Goal: Task Accomplishment & Management: Use online tool/utility

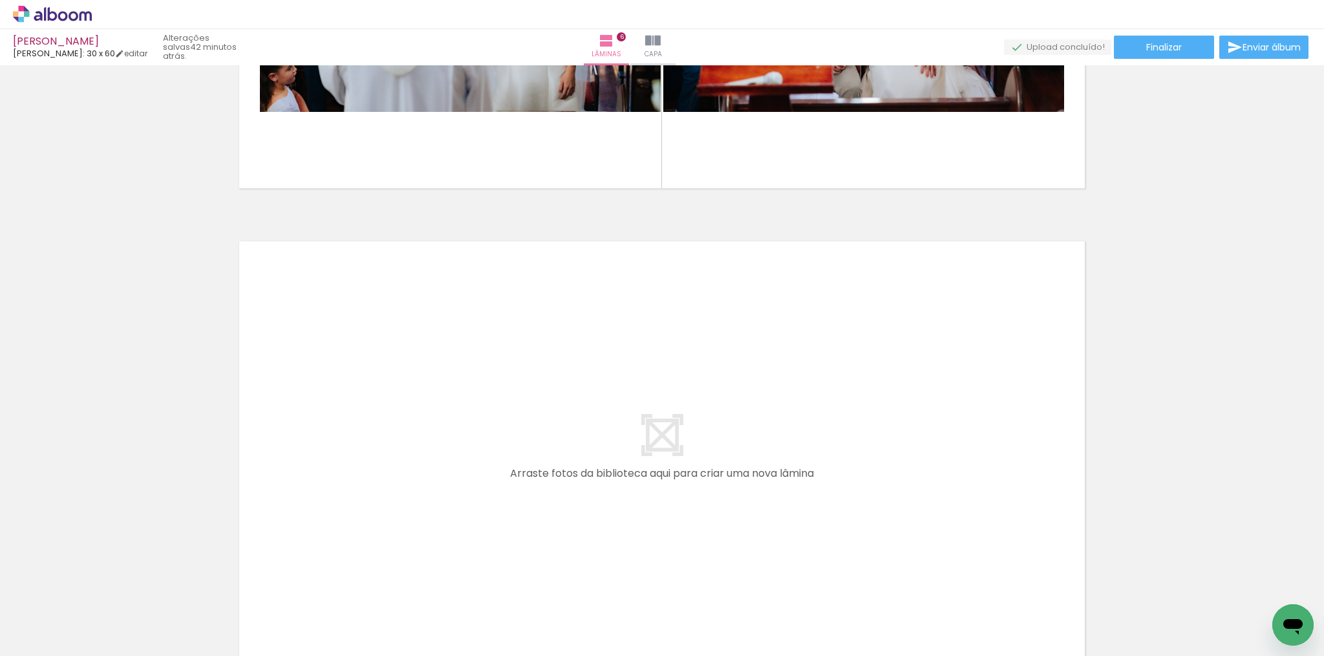
scroll to position [2835, 0]
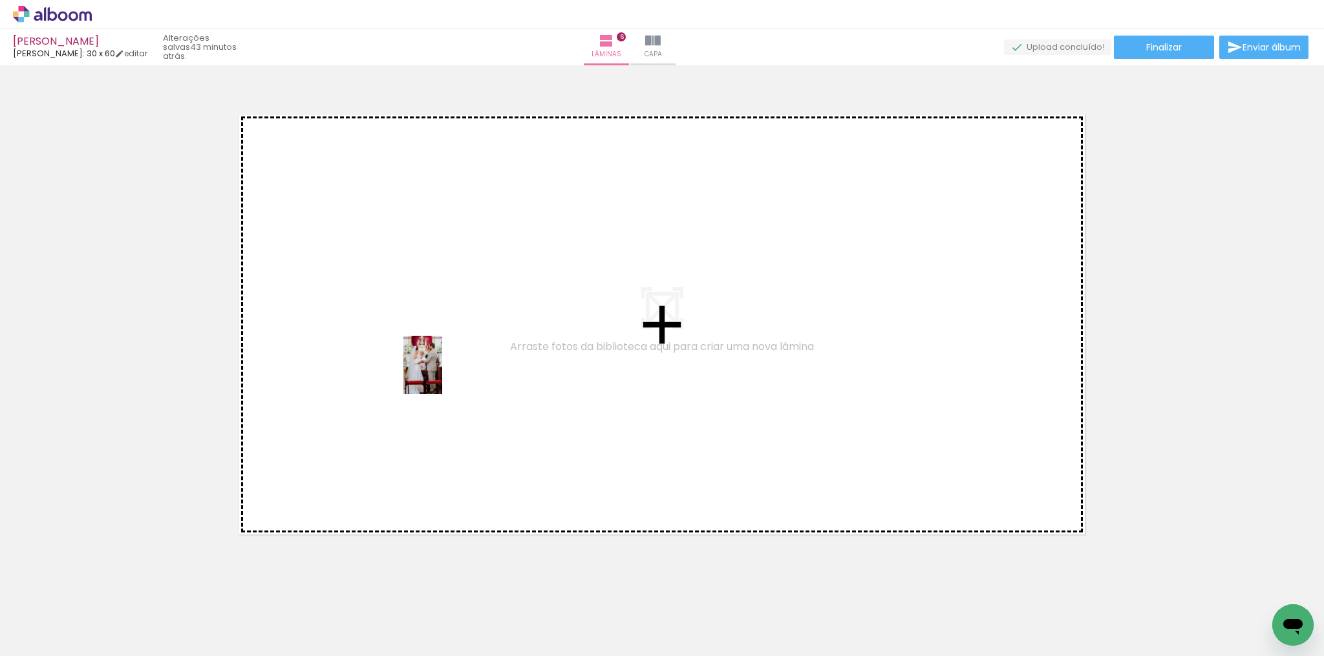
drag, startPoint x: 782, startPoint y: 621, endPoint x: 442, endPoint y: 374, distance: 420.0
click at [442, 374] on quentale-workspace at bounding box center [662, 328] width 1324 height 656
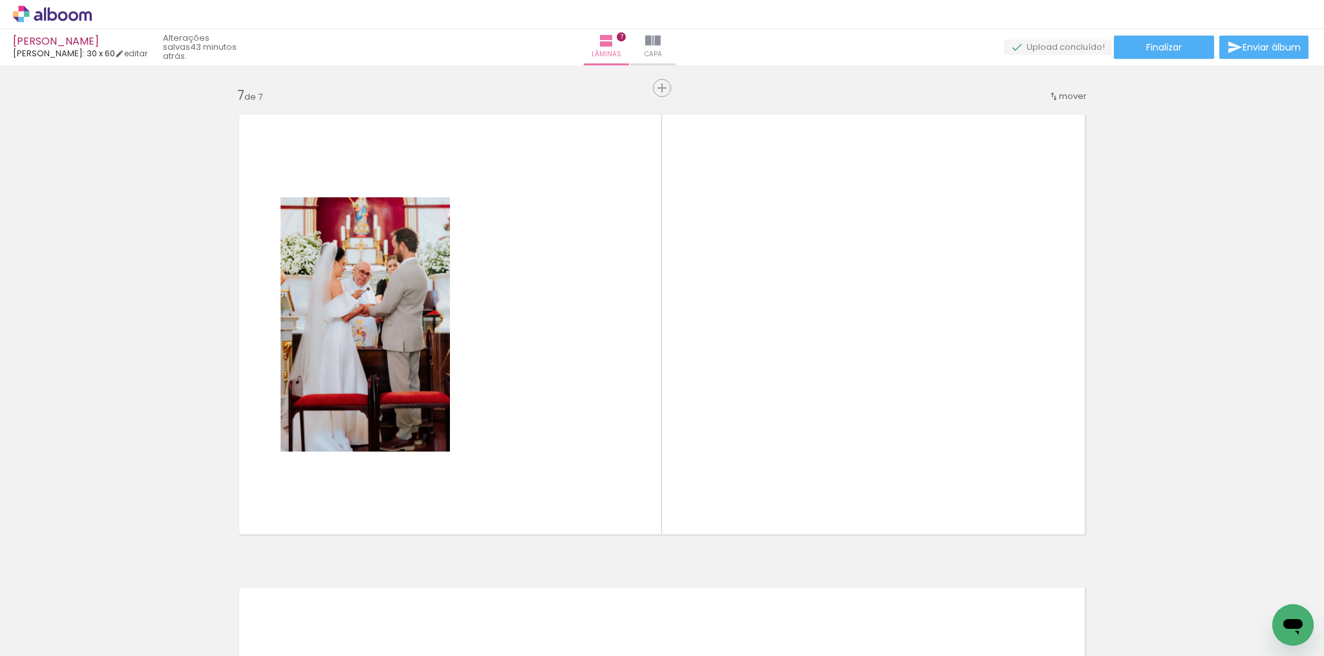
scroll to position [2839, 0]
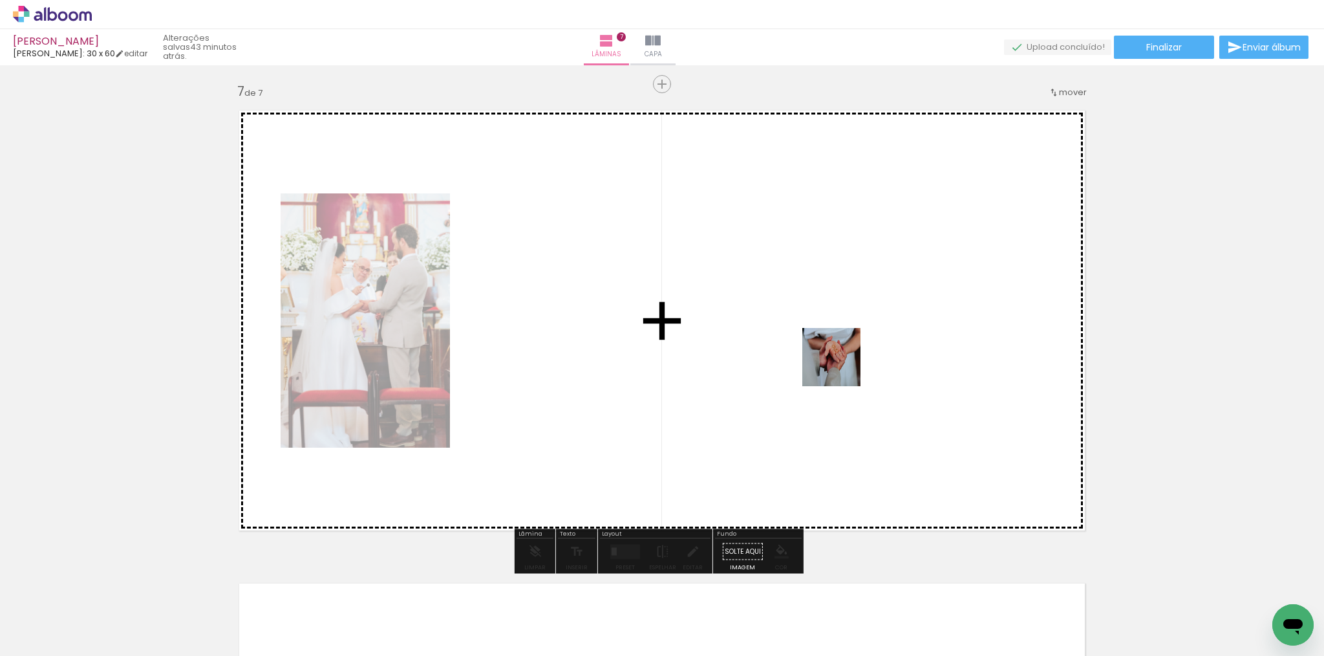
drag, startPoint x: 866, startPoint y: 615, endPoint x: 843, endPoint y: 358, distance: 257.8
click at [843, 358] on quentale-workspace at bounding box center [662, 328] width 1324 height 656
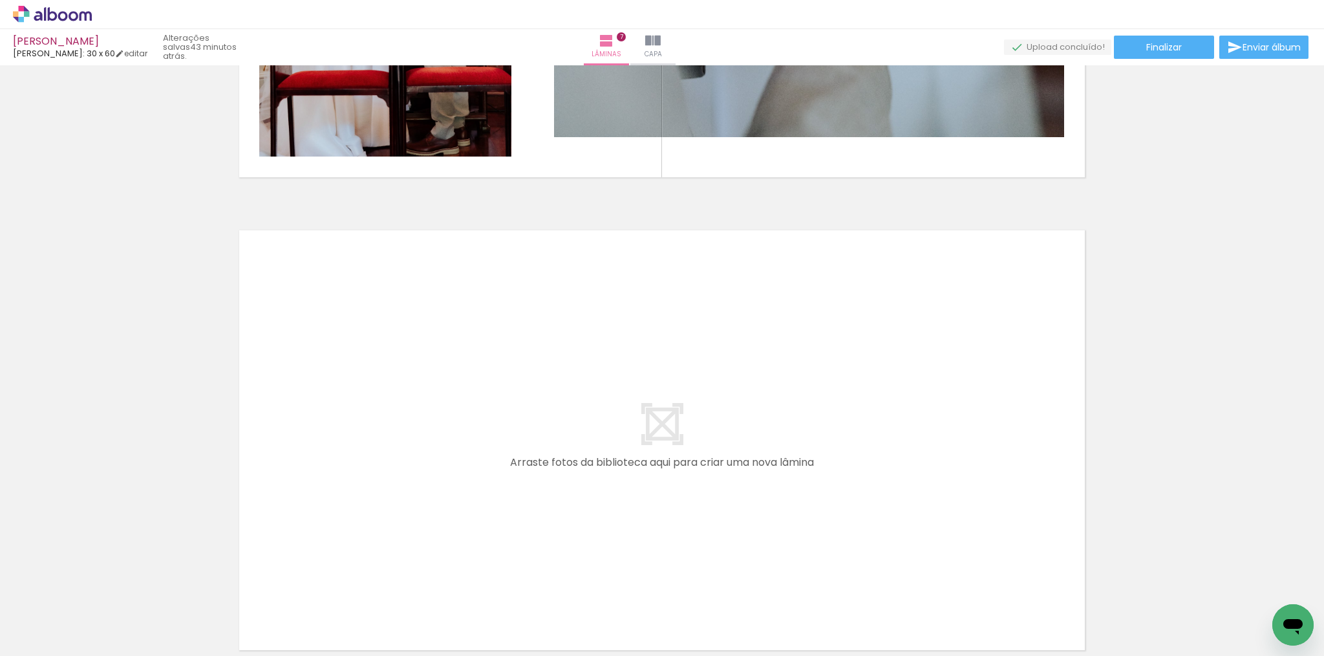
scroll to position [3322, 0]
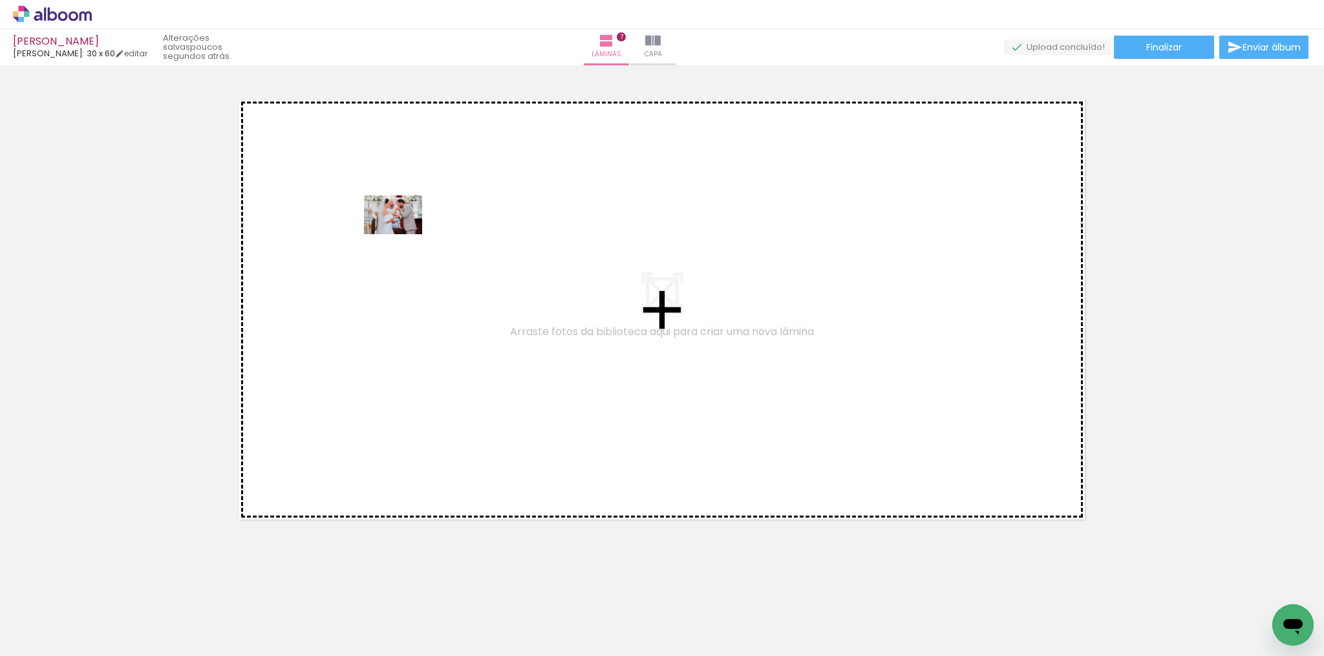
drag, startPoint x: 930, startPoint y: 606, endPoint x: 402, endPoint y: 233, distance: 645.9
click at [402, 233] on quentale-workspace at bounding box center [662, 328] width 1324 height 656
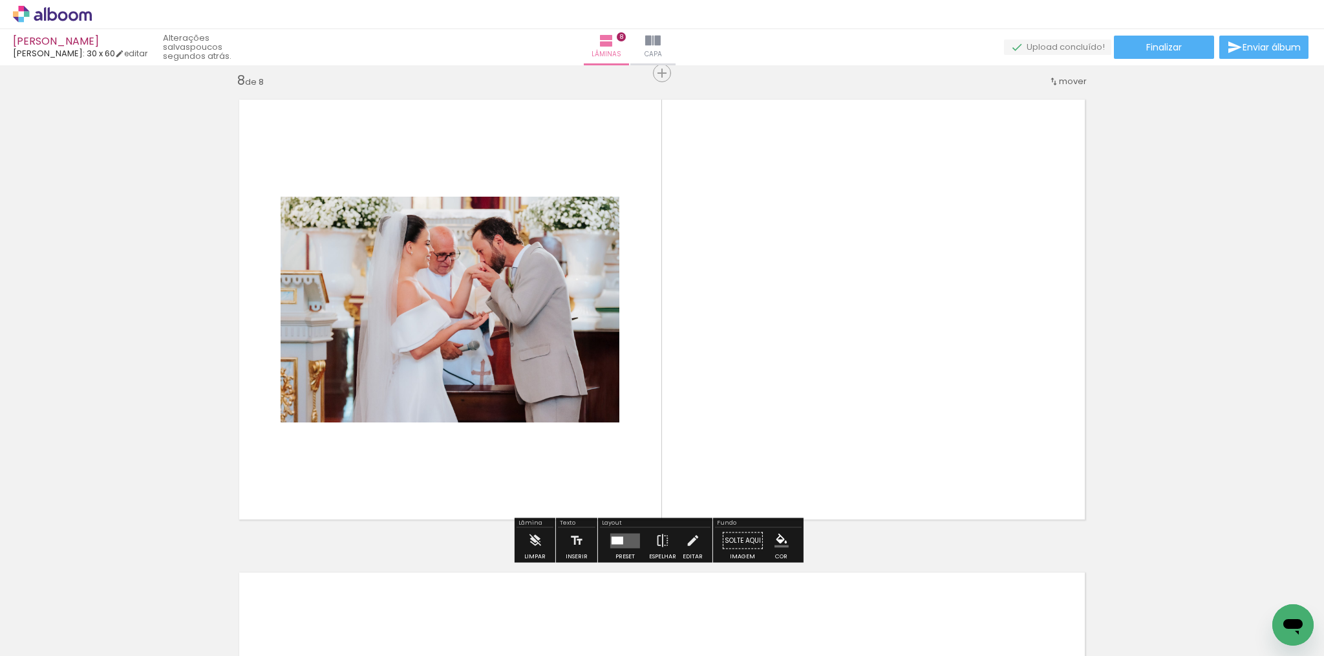
scroll to position [3311, 0]
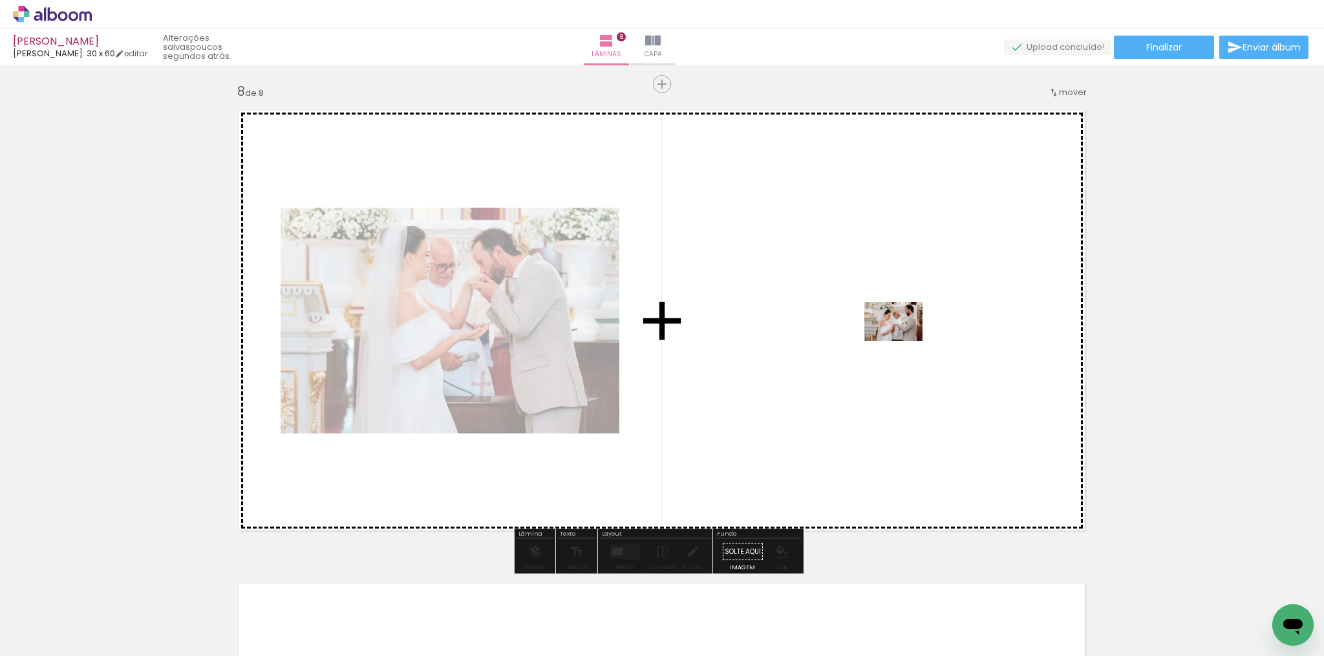
drag, startPoint x: 931, startPoint y: 475, endPoint x: 903, endPoint y: 341, distance: 137.3
click at [903, 341] on quentale-workspace at bounding box center [662, 328] width 1324 height 656
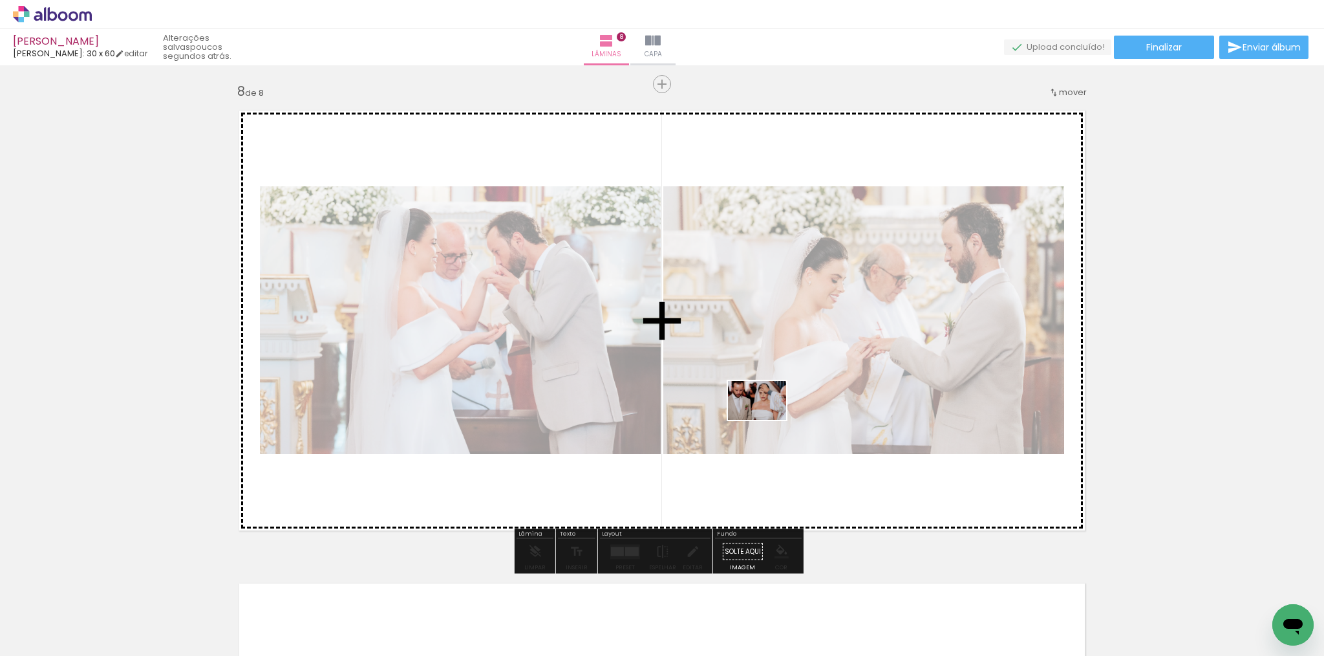
drag, startPoint x: 1081, startPoint y: 614, endPoint x: 768, endPoint y: 419, distance: 369.4
click at [768, 419] on quentale-workspace at bounding box center [662, 328] width 1324 height 656
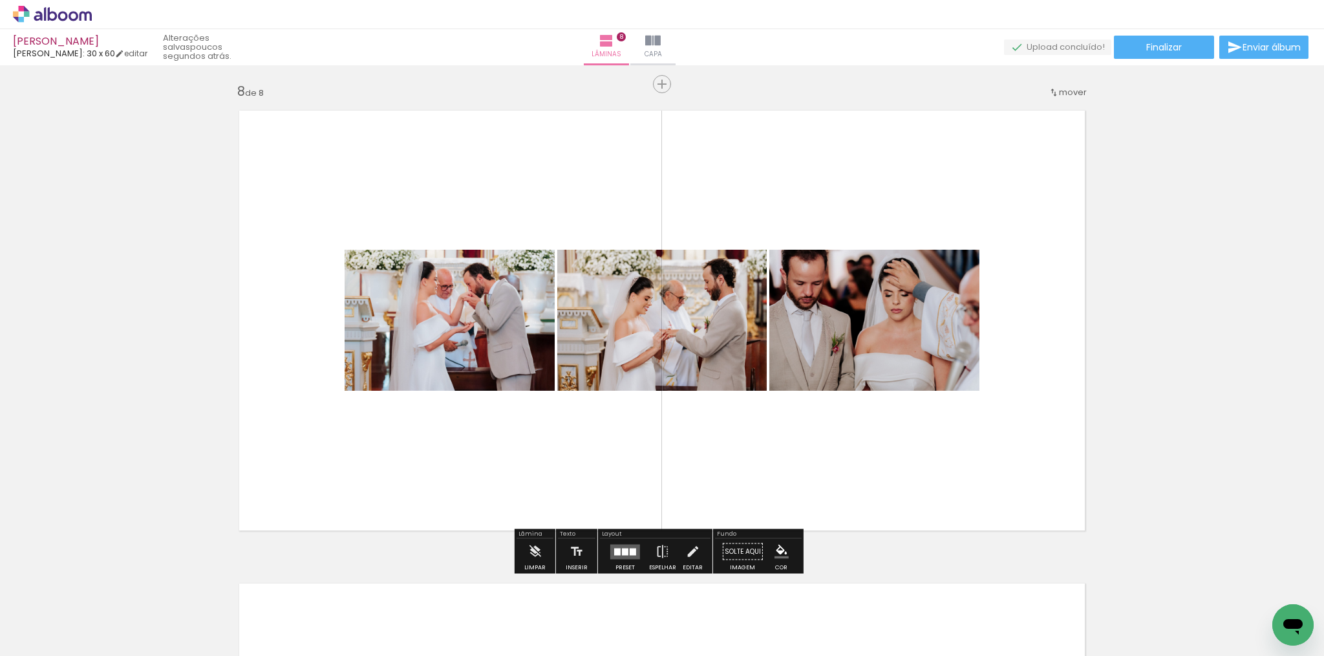
click at [622, 550] on div at bounding box center [625, 551] width 6 height 7
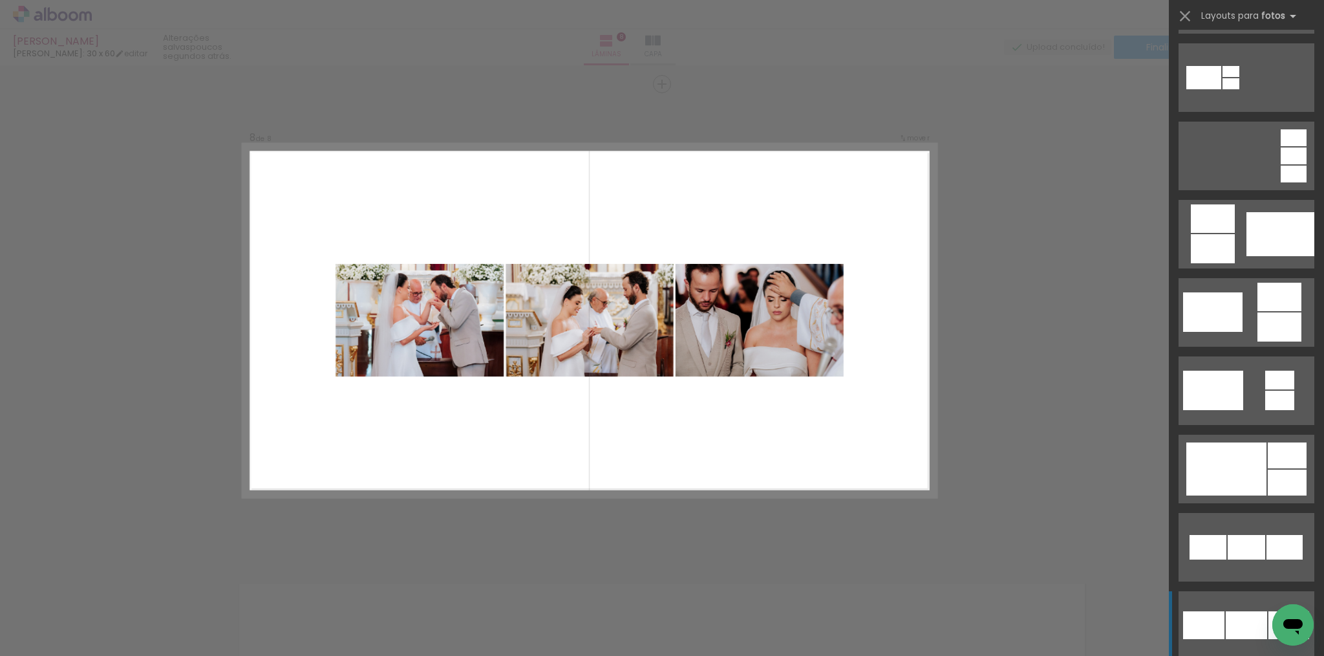
scroll to position [494, 0]
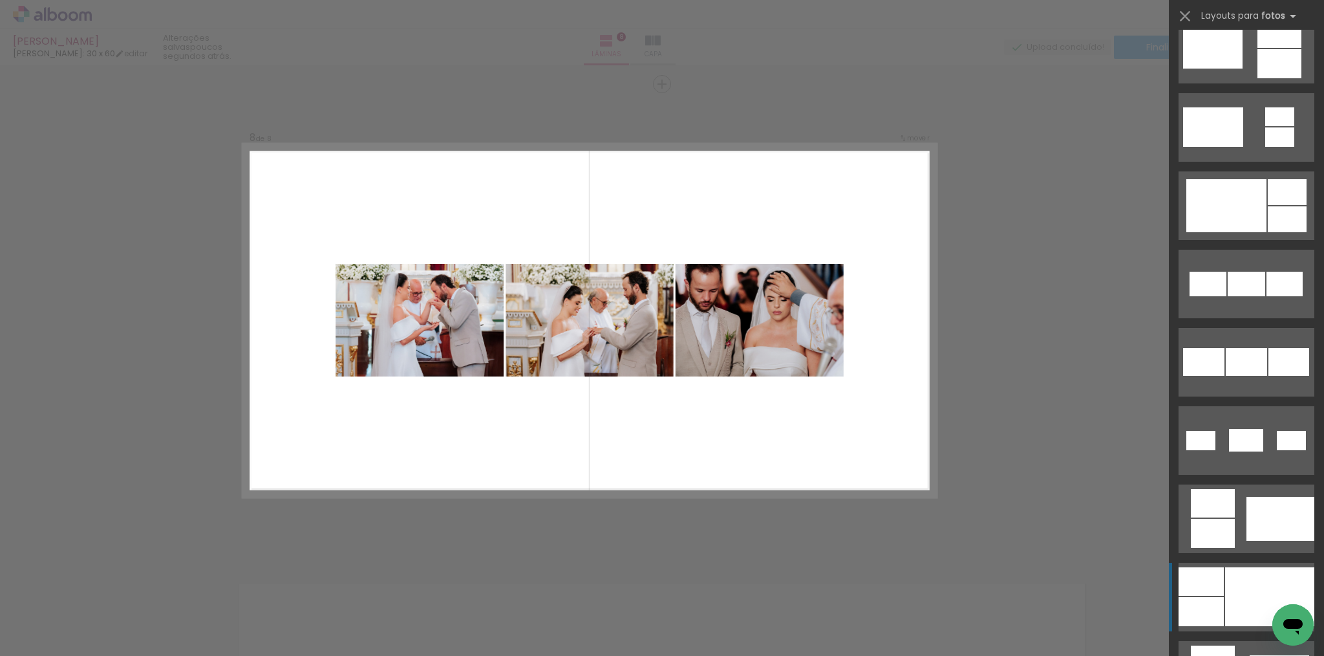
click at [1232, 599] on div at bounding box center [1269, 596] width 89 height 59
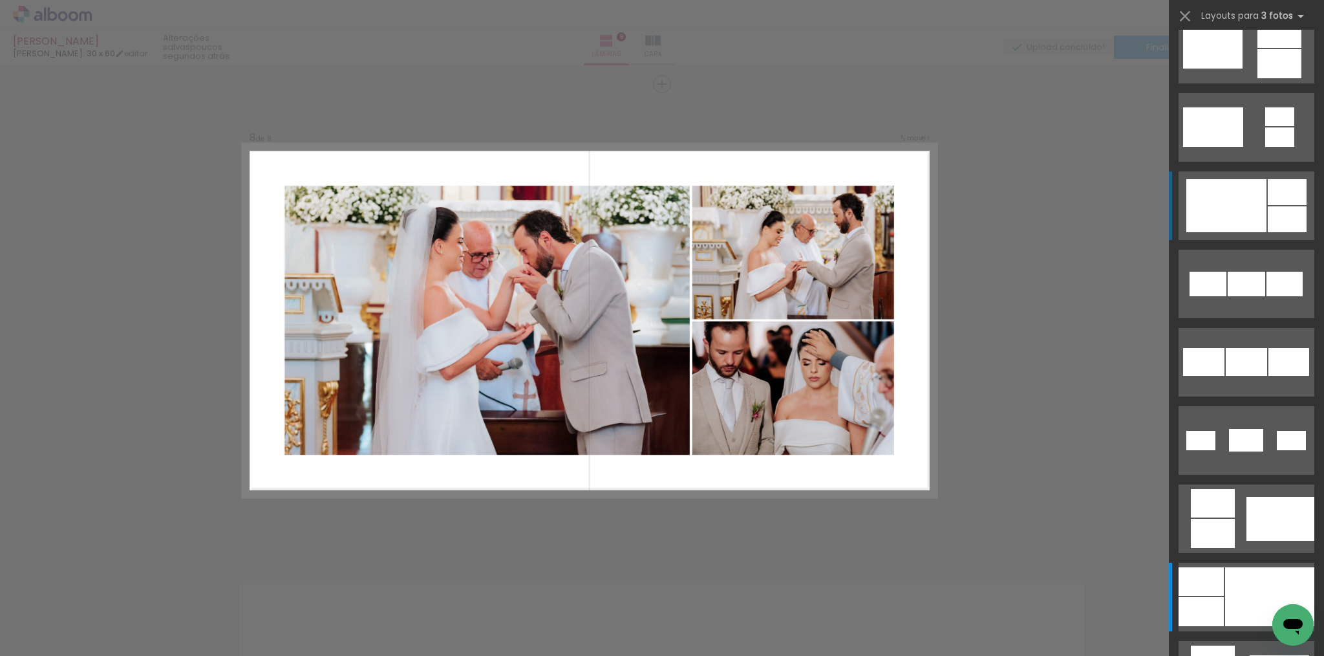
click at [1259, 215] on div at bounding box center [1227, 205] width 80 height 53
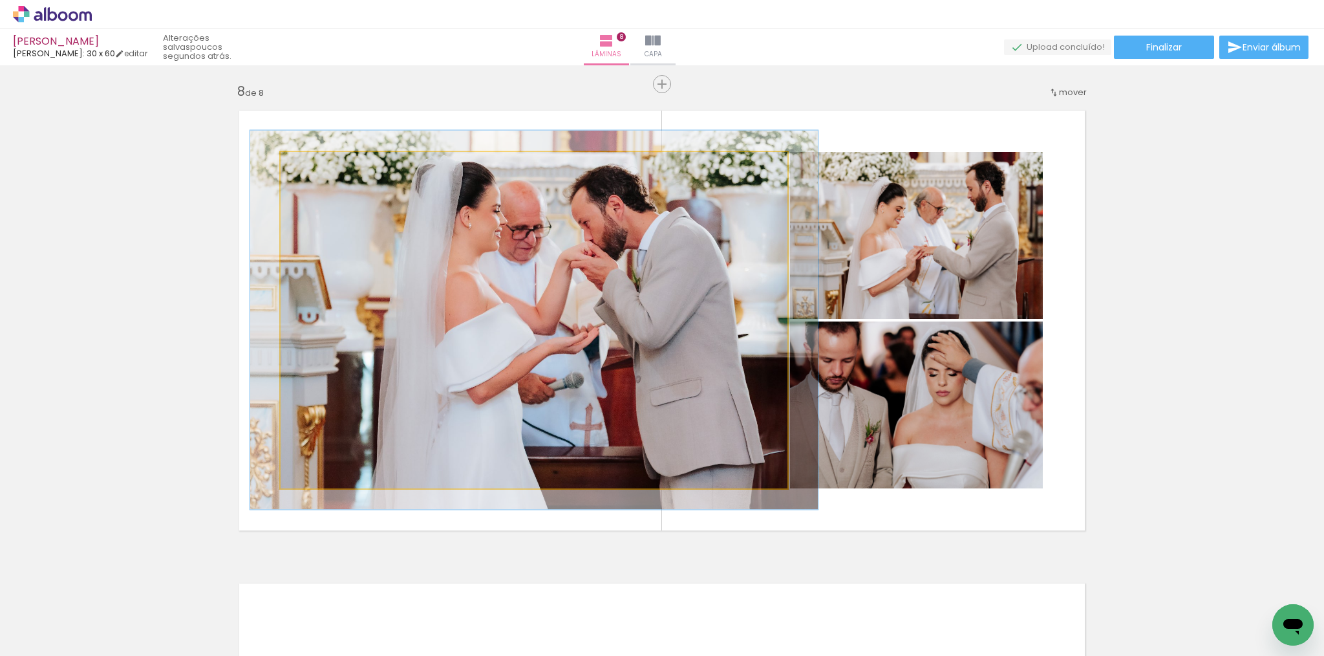
drag, startPoint x: 307, startPoint y: 166, endPoint x: 314, endPoint y: 166, distance: 7.1
type paper-slider "116"
click at [314, 166] on div at bounding box center [316, 166] width 12 height 12
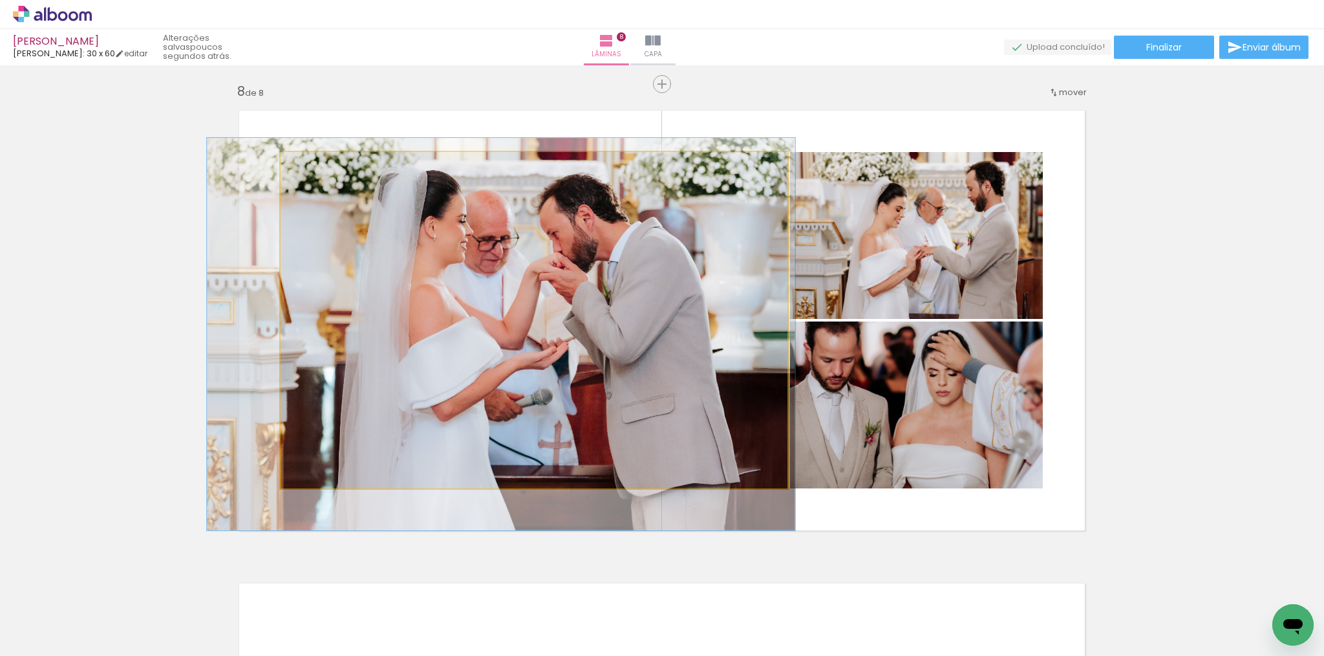
drag, startPoint x: 549, startPoint y: 321, endPoint x: 520, endPoint y: 332, distance: 30.9
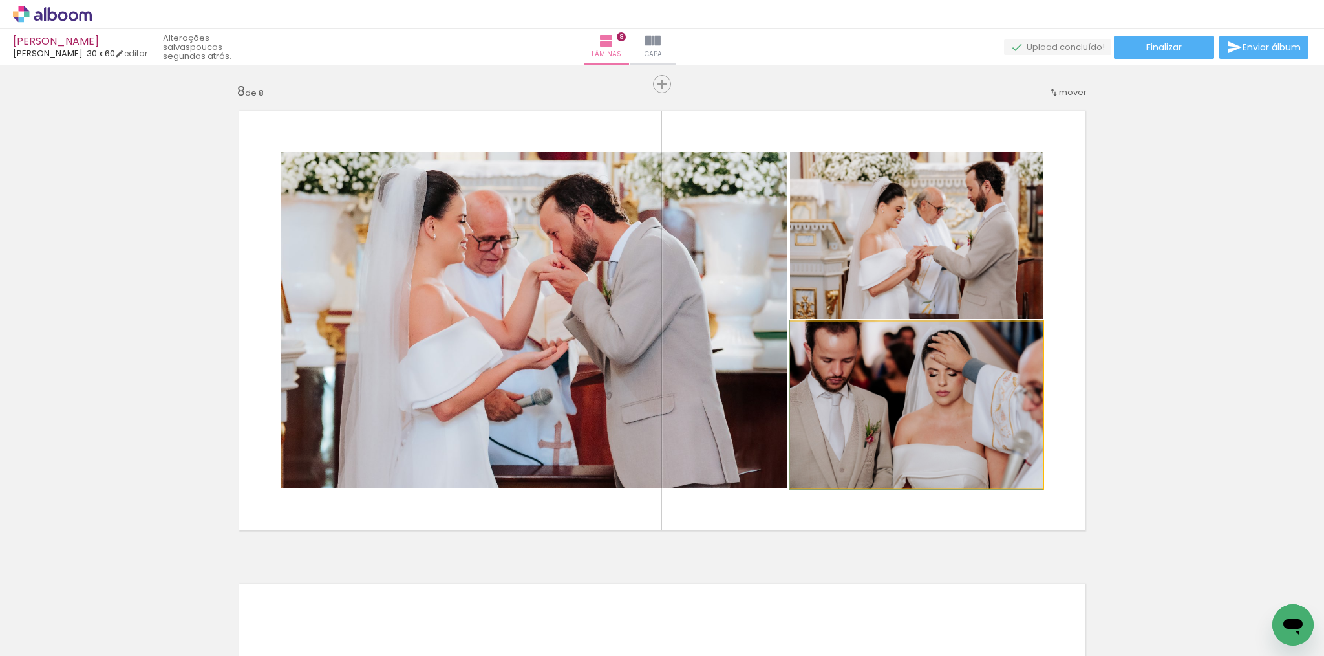
drag, startPoint x: 956, startPoint y: 434, endPoint x: 971, endPoint y: 434, distance: 14.2
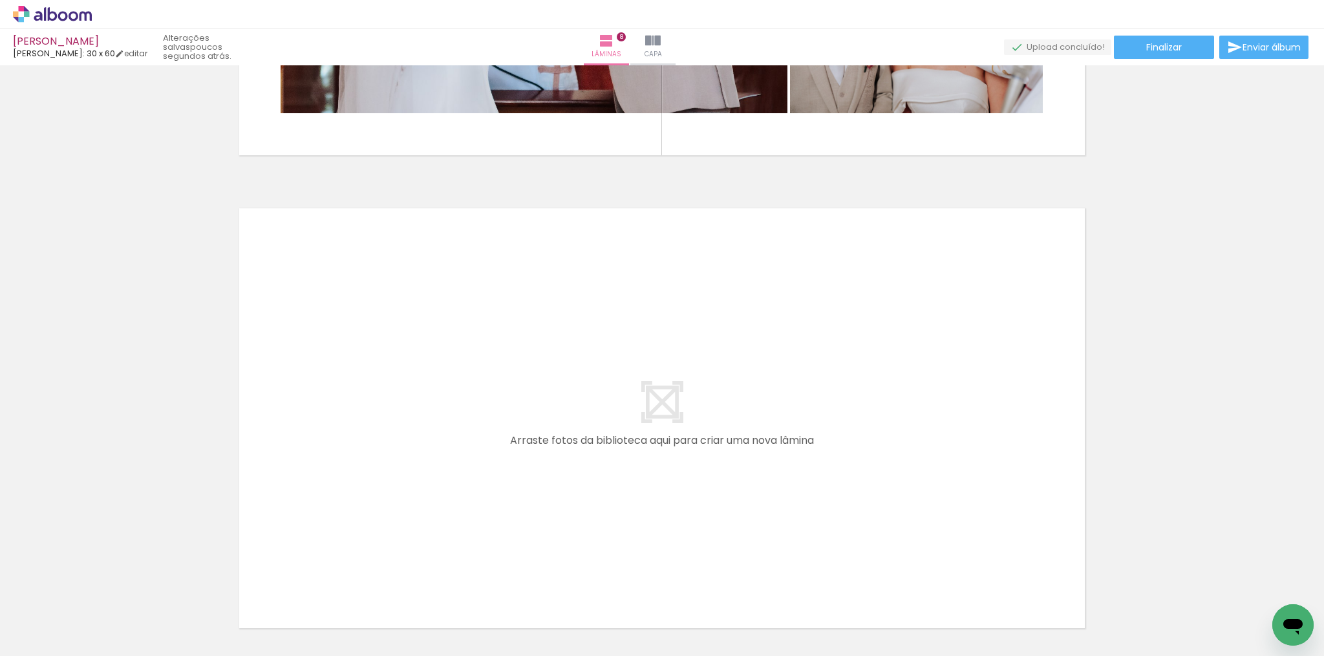
scroll to position [3795, 0]
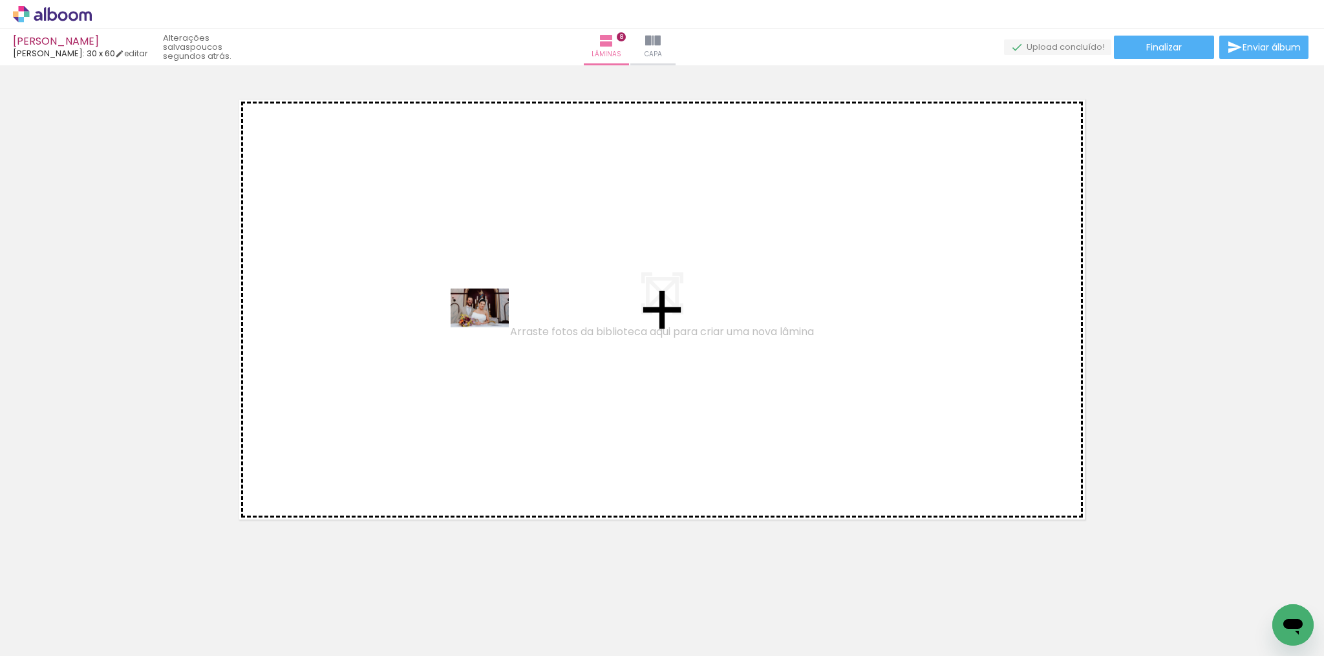
drag, startPoint x: 1228, startPoint y: 611, endPoint x: 1026, endPoint y: 574, distance: 205.1
click at [438, 317] on quentale-workspace at bounding box center [662, 328] width 1324 height 656
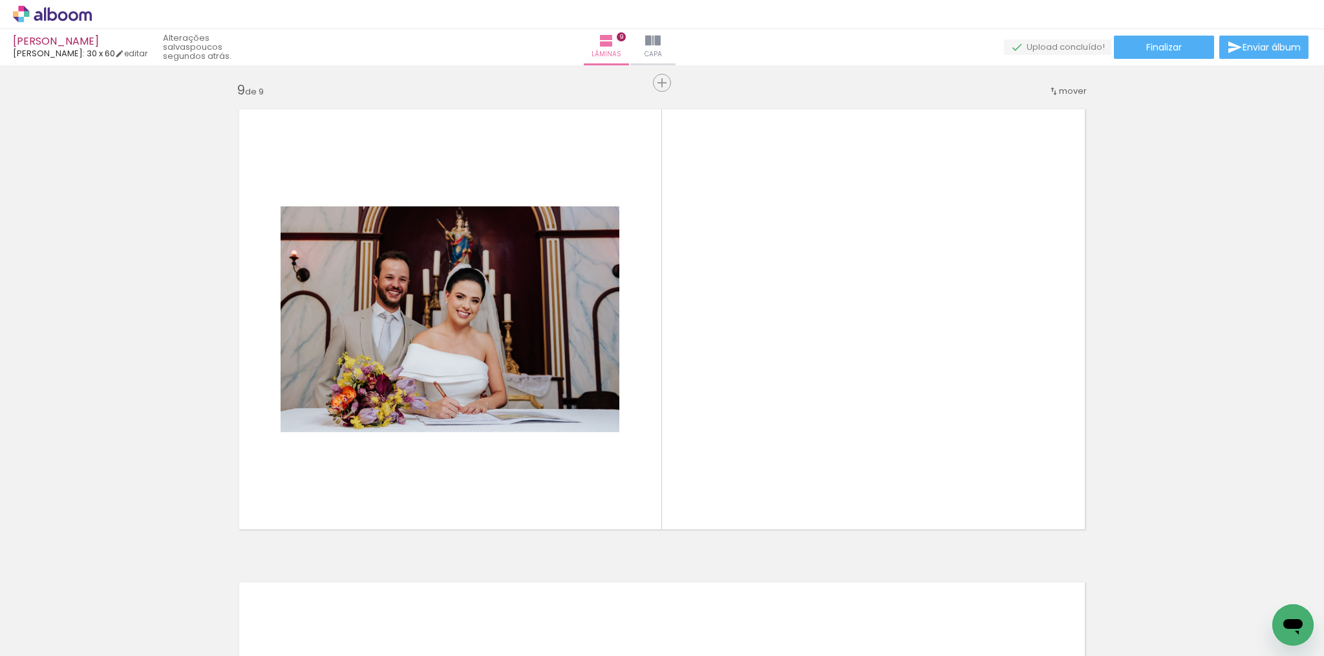
scroll to position [3784, 0]
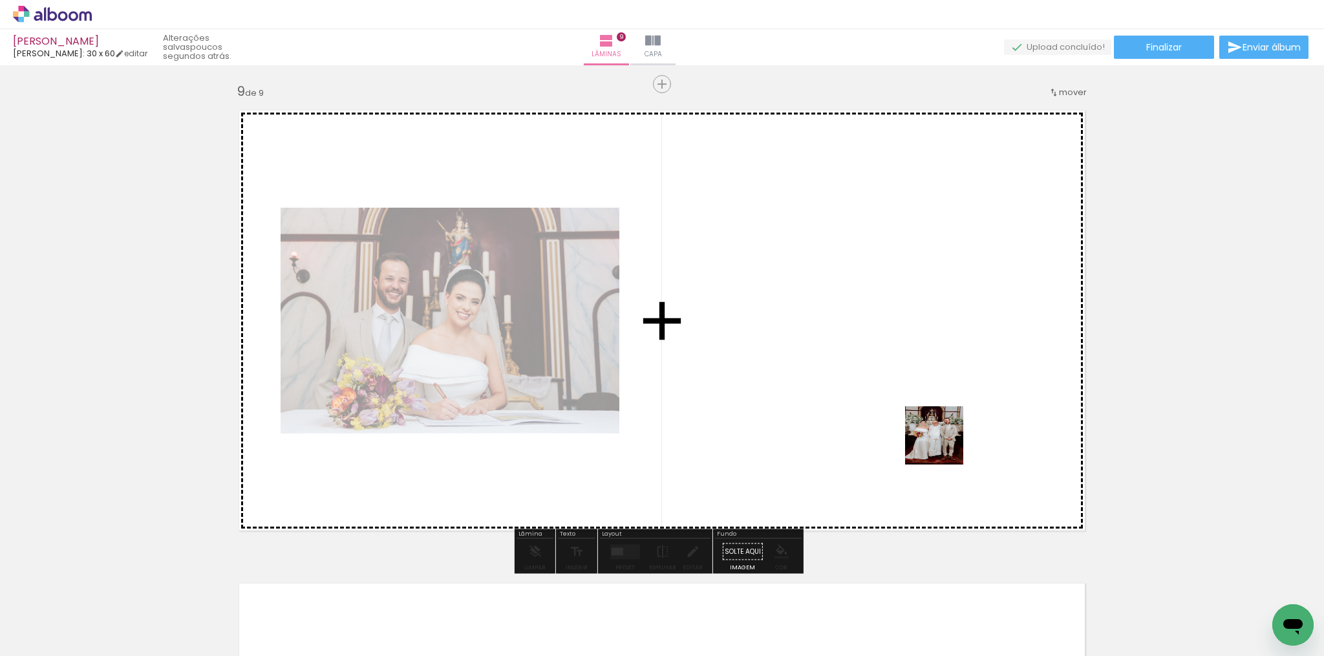
drag, startPoint x: 1143, startPoint y: 608, endPoint x: 901, endPoint y: 393, distance: 324.3
click at [890, 391] on quentale-workspace at bounding box center [662, 328] width 1324 height 656
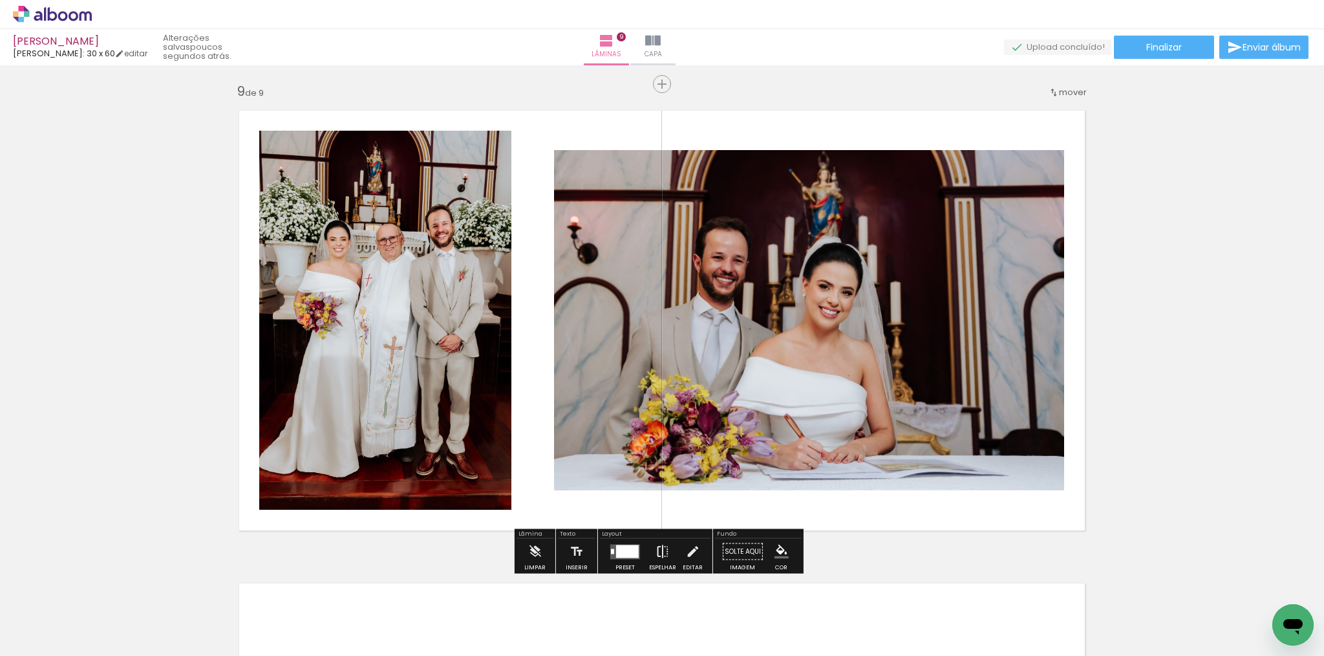
click at [658, 552] on iron-icon at bounding box center [663, 552] width 14 height 26
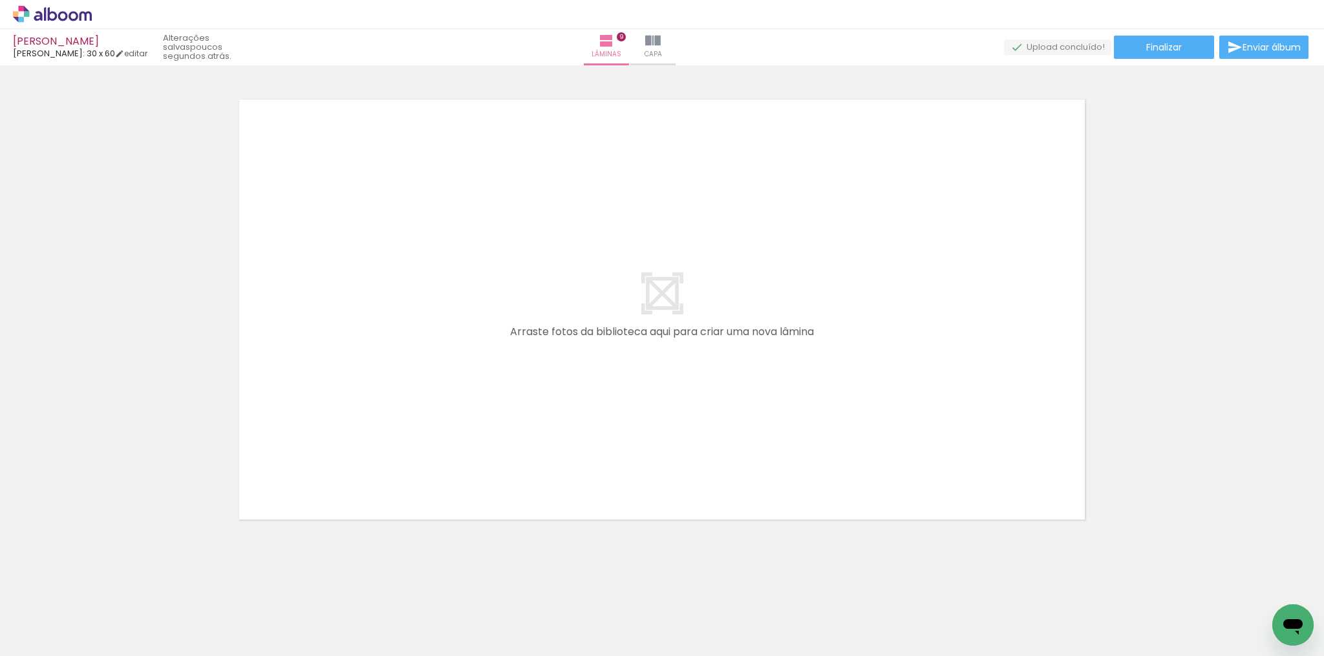
scroll to position [0, 813]
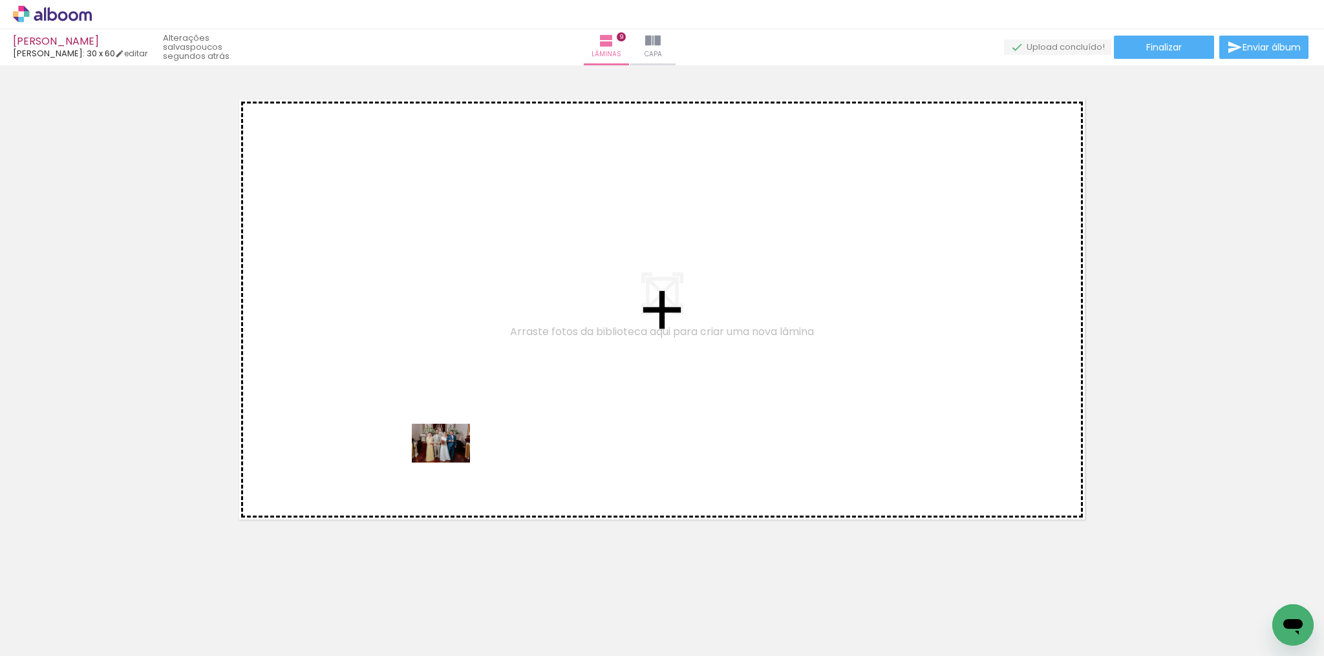
drag, startPoint x: 482, startPoint y: 618, endPoint x: 431, endPoint y: 335, distance: 287.2
click at [431, 335] on quentale-workspace at bounding box center [662, 328] width 1324 height 656
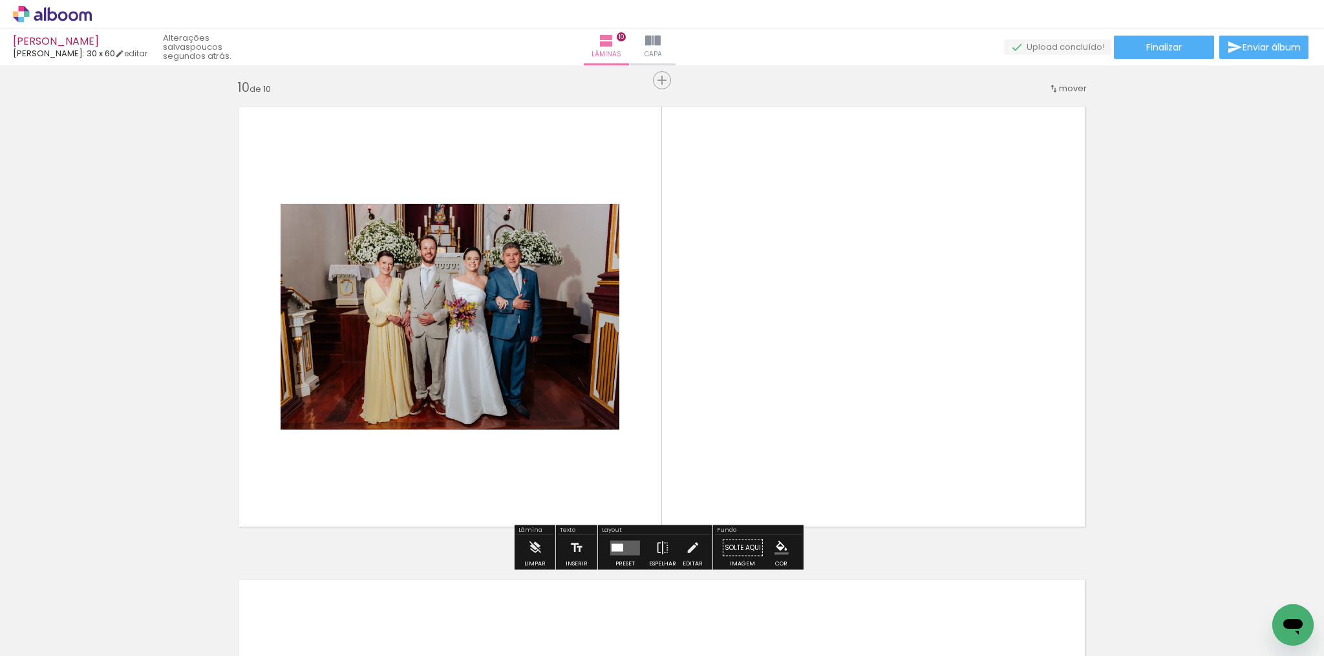
scroll to position [4257, 0]
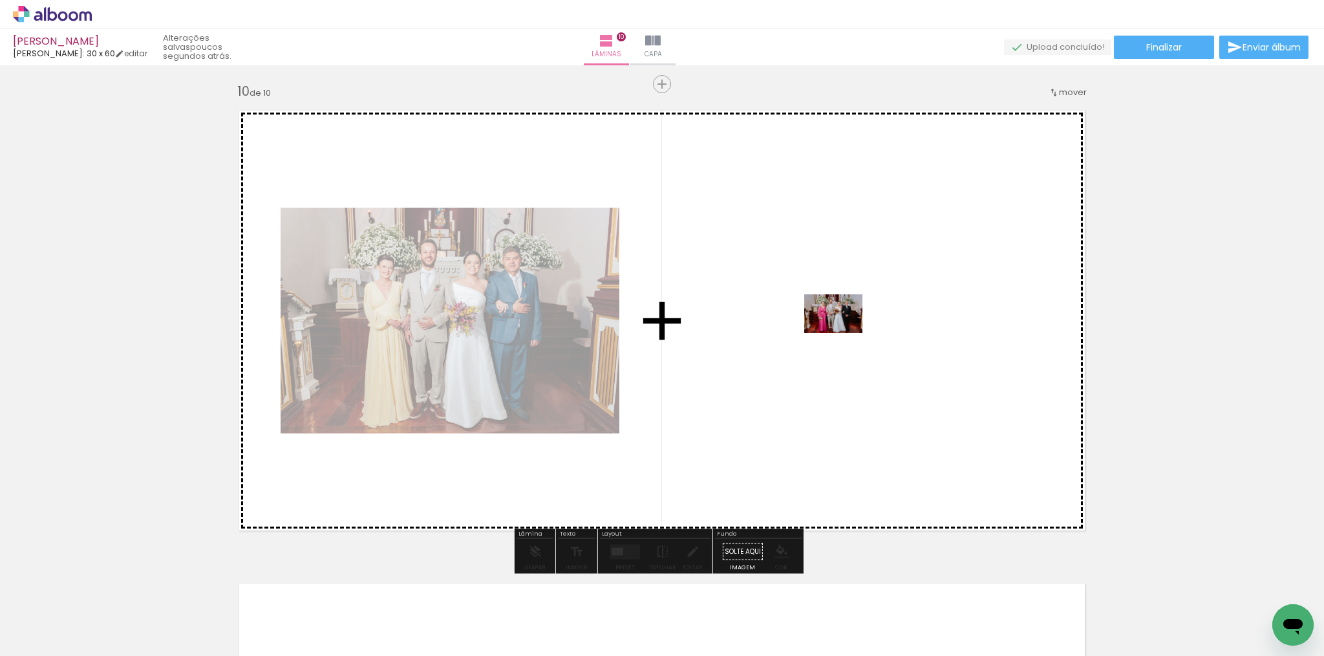
drag, startPoint x: 634, startPoint y: 618, endPoint x: 866, endPoint y: 303, distance: 390.8
click at [866, 303] on quentale-workspace at bounding box center [662, 328] width 1324 height 656
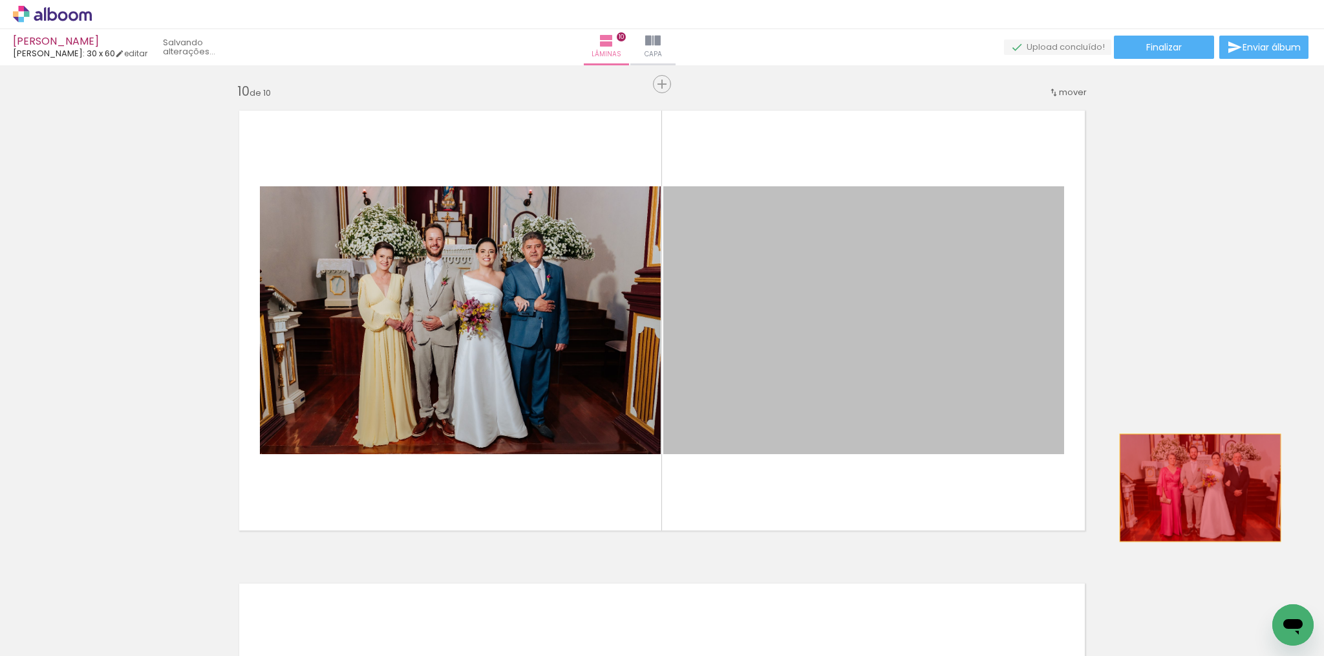
drag, startPoint x: 879, startPoint y: 310, endPoint x: 1197, endPoint y: 488, distance: 363.9
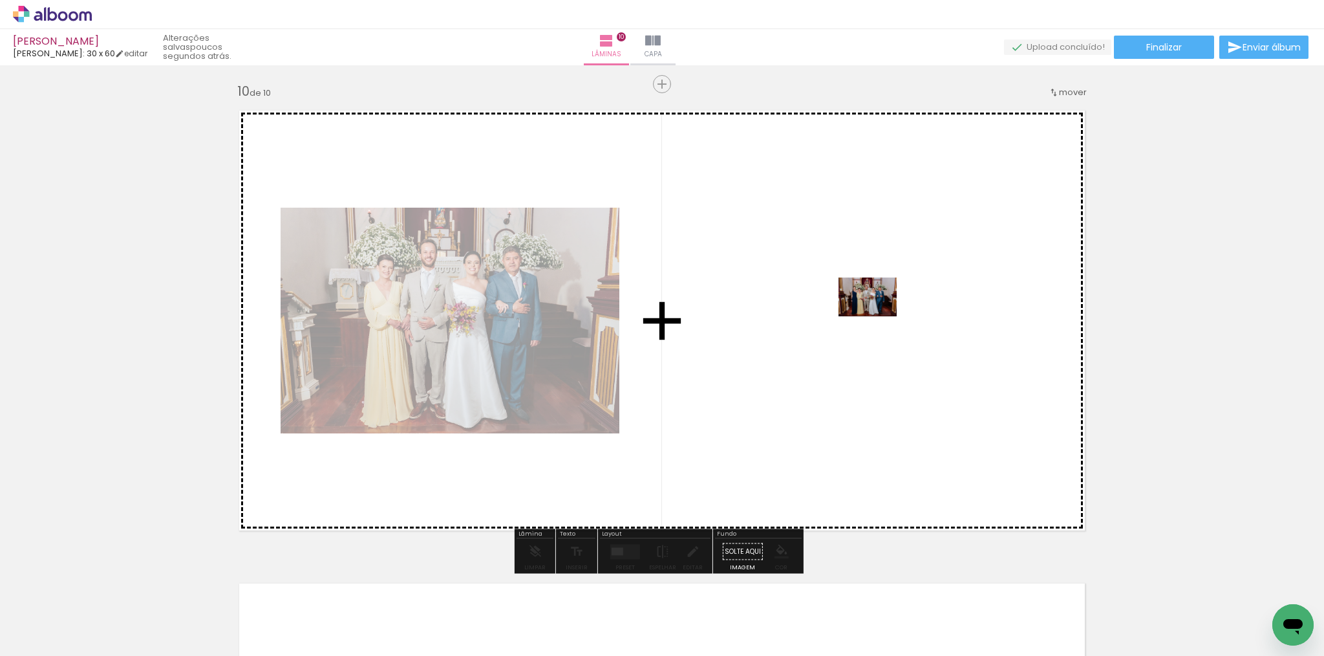
drag, startPoint x: 549, startPoint y: 614, endPoint x: 904, endPoint y: 302, distance: 472.4
click at [904, 302] on quentale-workspace at bounding box center [662, 328] width 1324 height 656
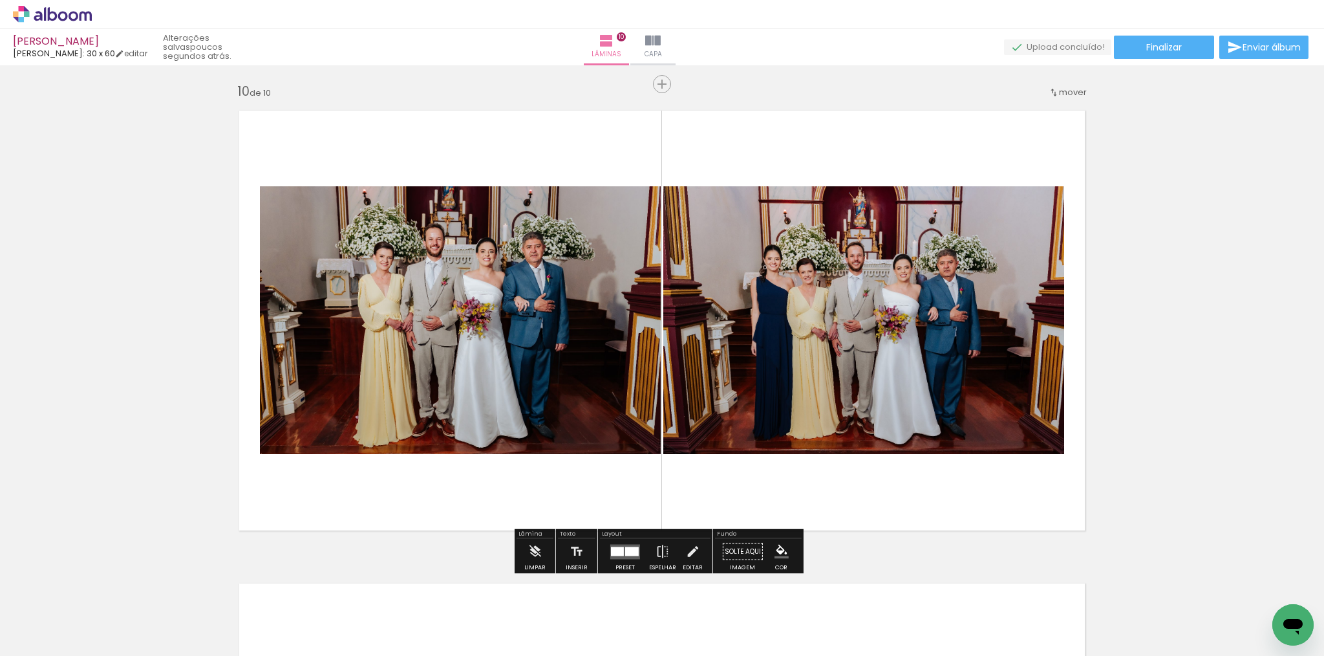
click at [627, 549] on div at bounding box center [632, 550] width 14 height 9
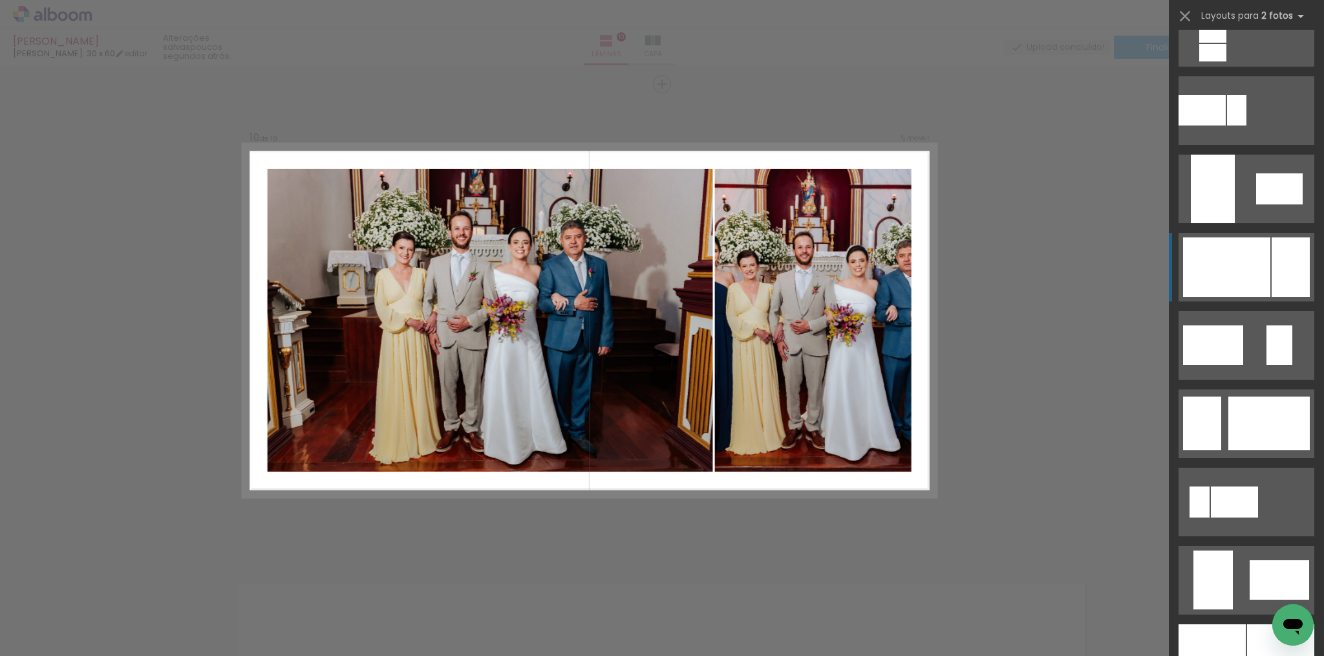
scroll to position [2768, 0]
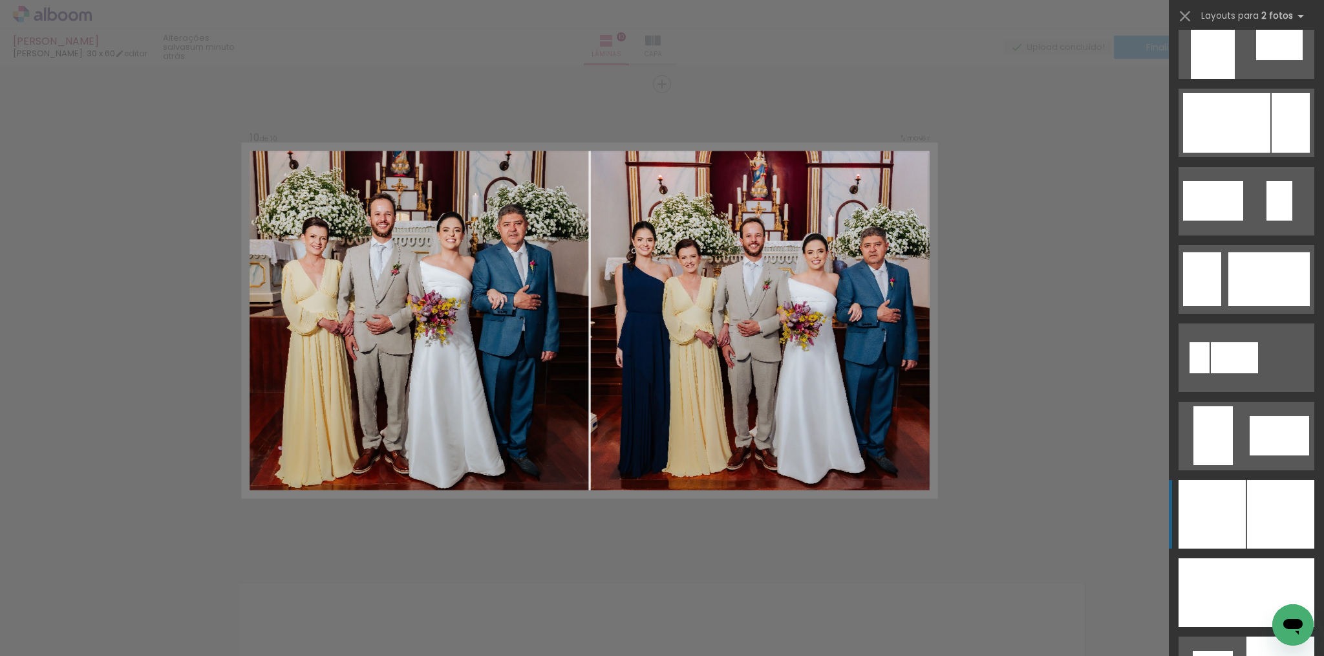
click at [1249, 524] on div at bounding box center [1280, 514] width 67 height 69
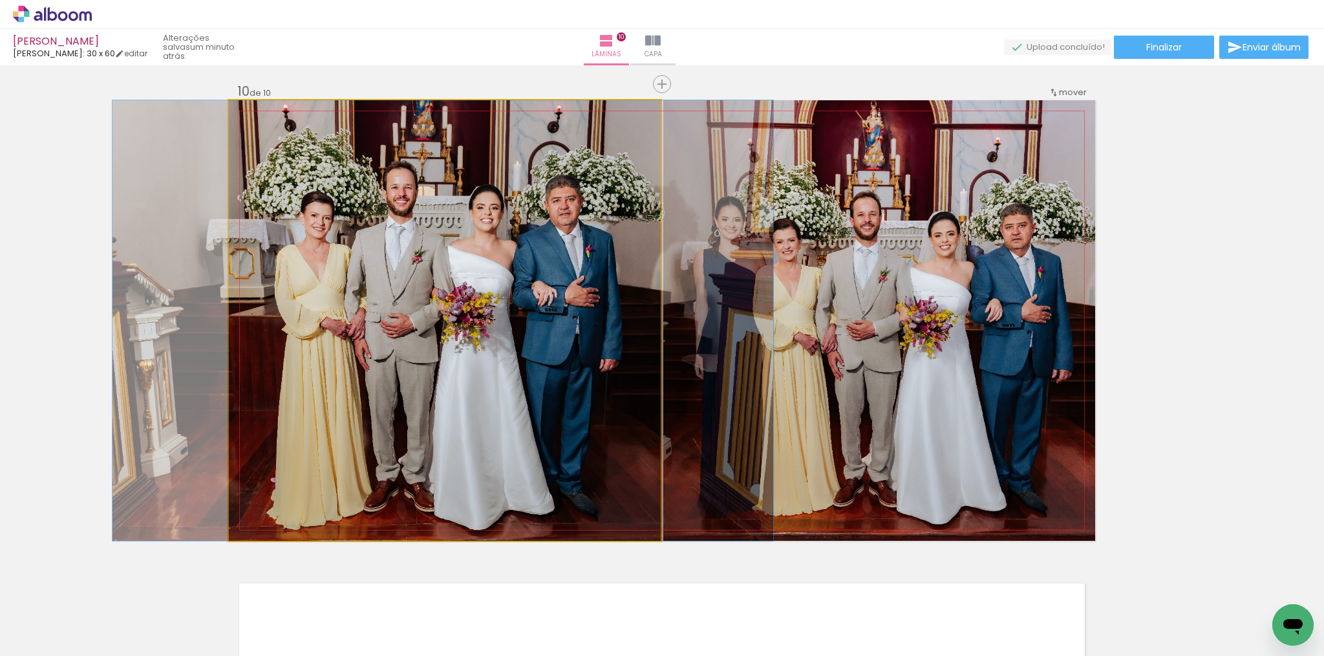
drag, startPoint x: 504, startPoint y: 384, endPoint x: 502, endPoint y: 364, distance: 20.1
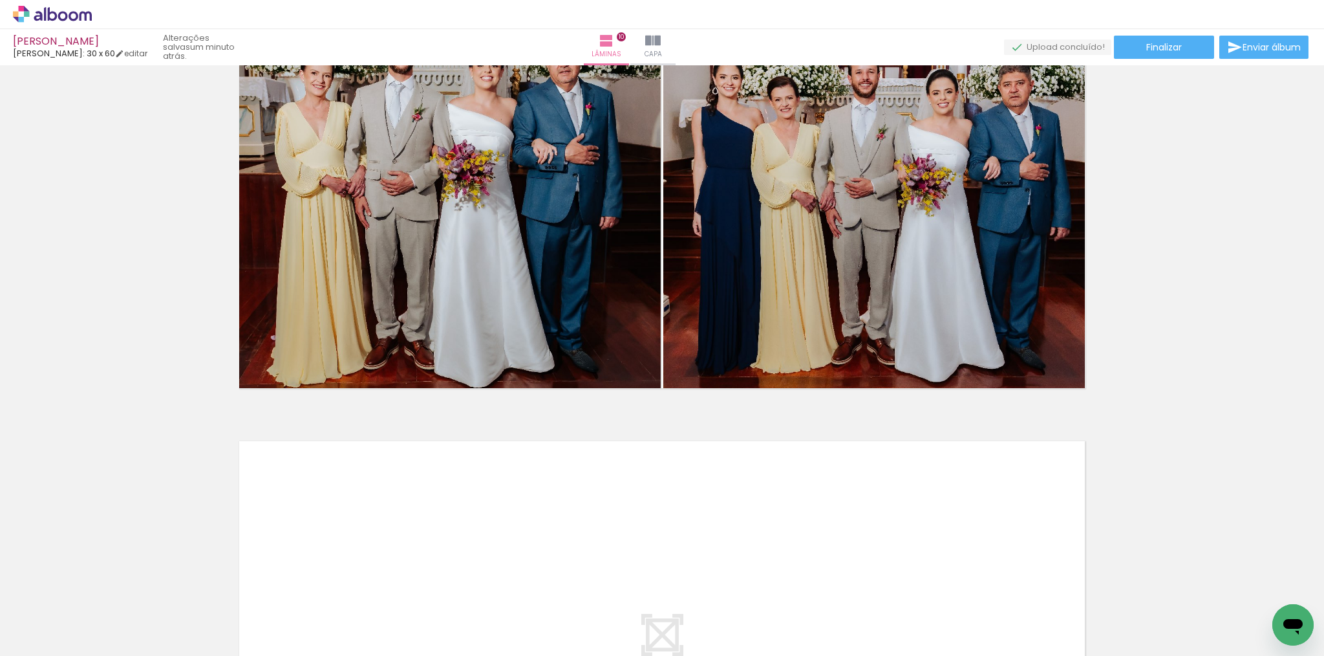
scroll to position [4255, 0]
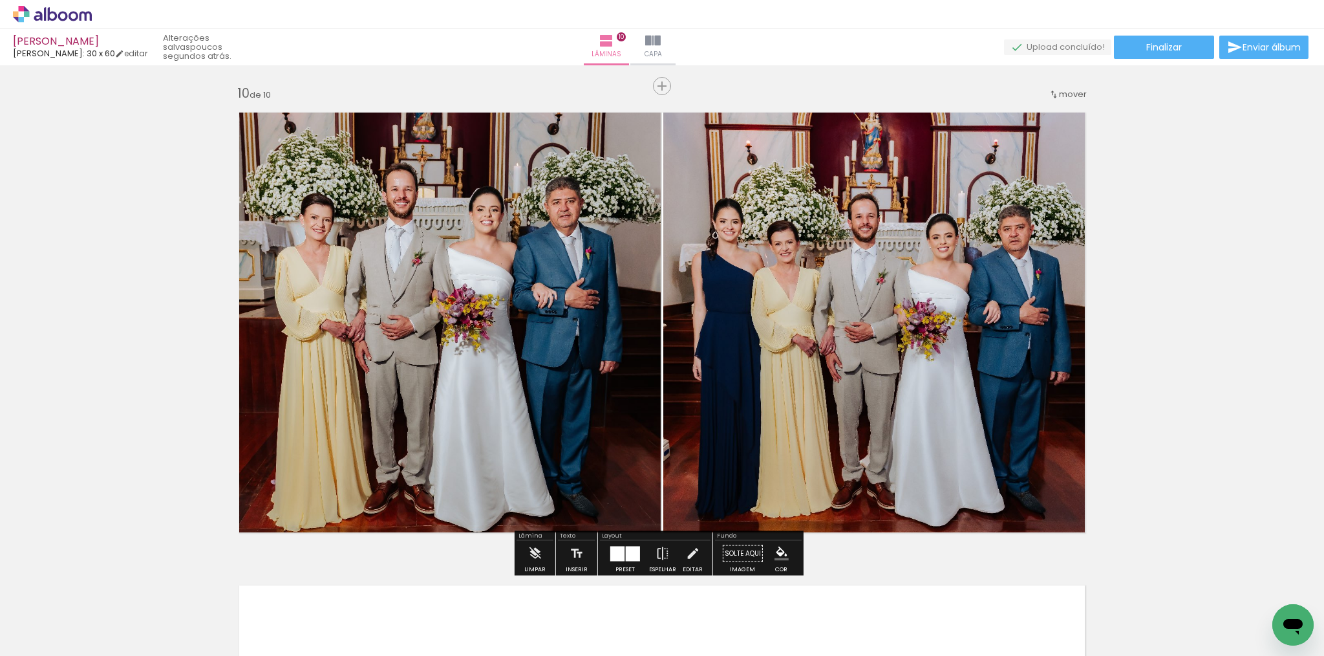
click at [621, 550] on div at bounding box center [617, 553] width 14 height 15
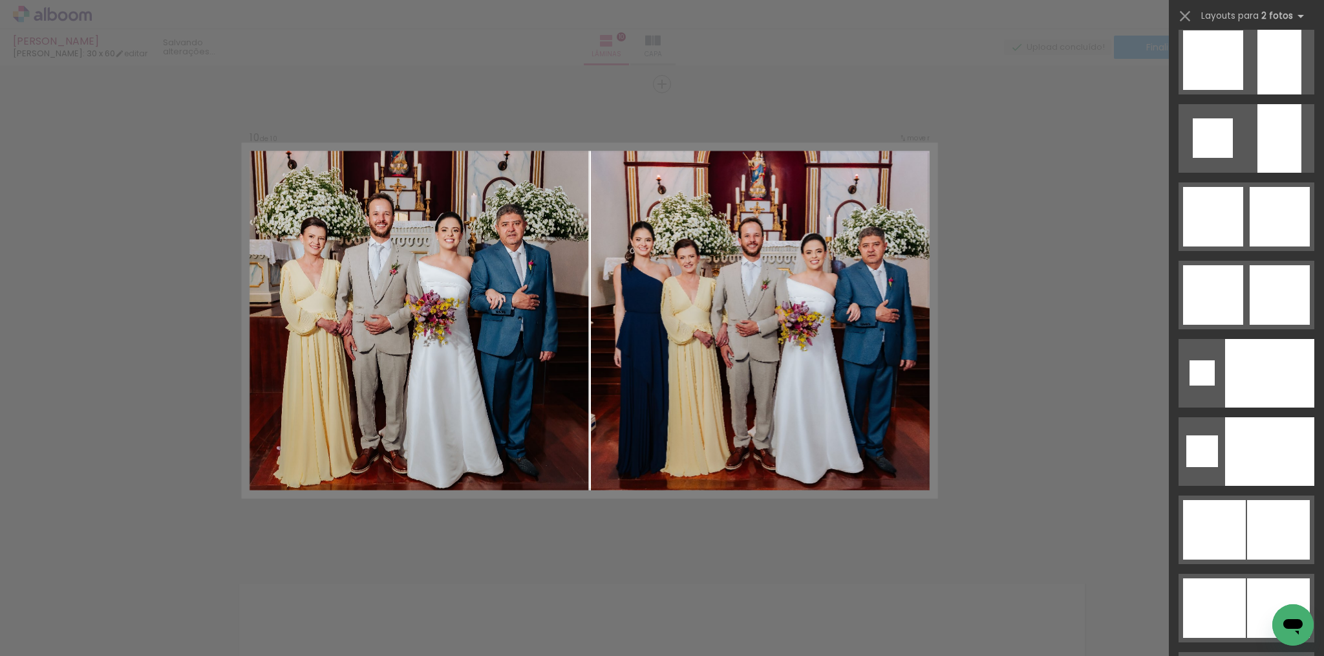
scroll to position [4943, 0]
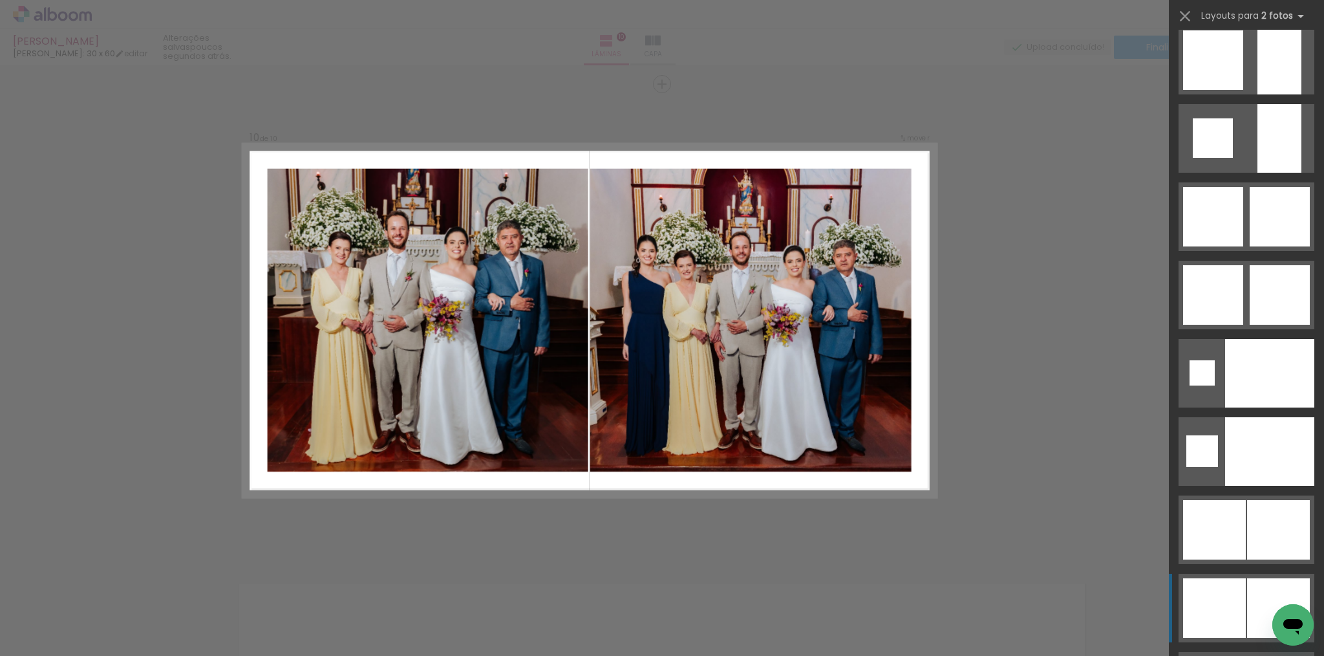
click at [1231, 603] on div at bounding box center [1214, 607] width 63 height 59
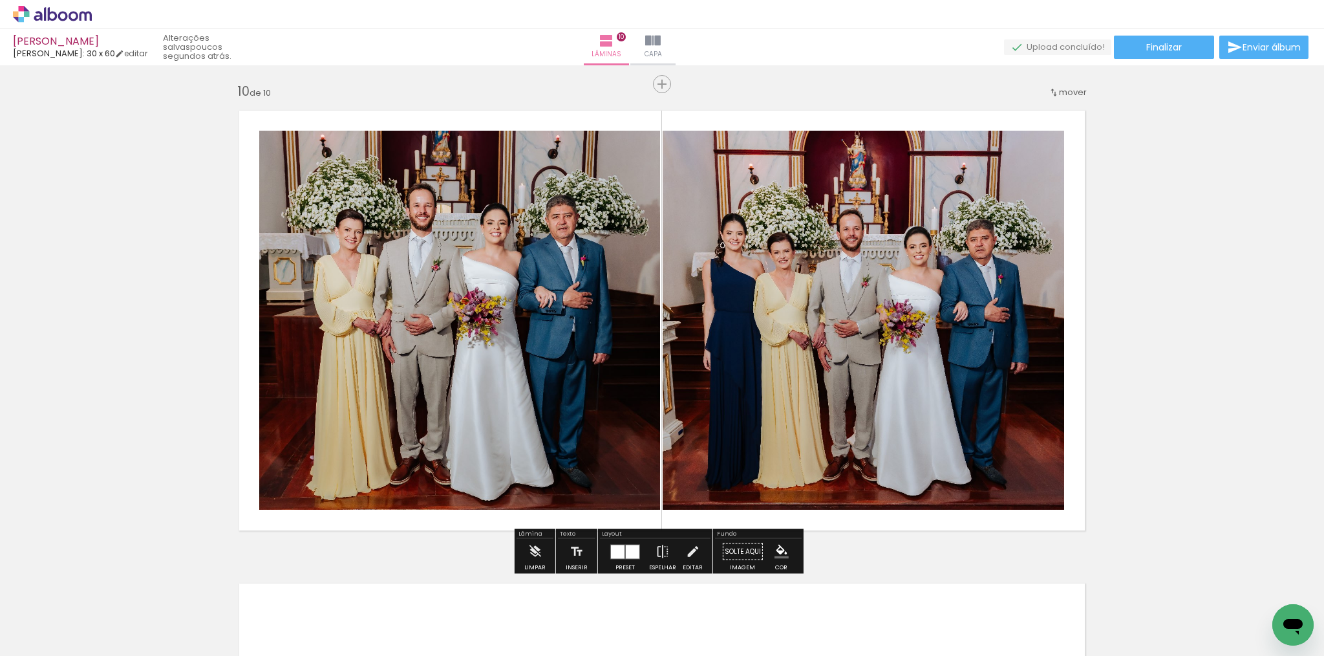
click at [627, 546] on div at bounding box center [633, 551] width 14 height 14
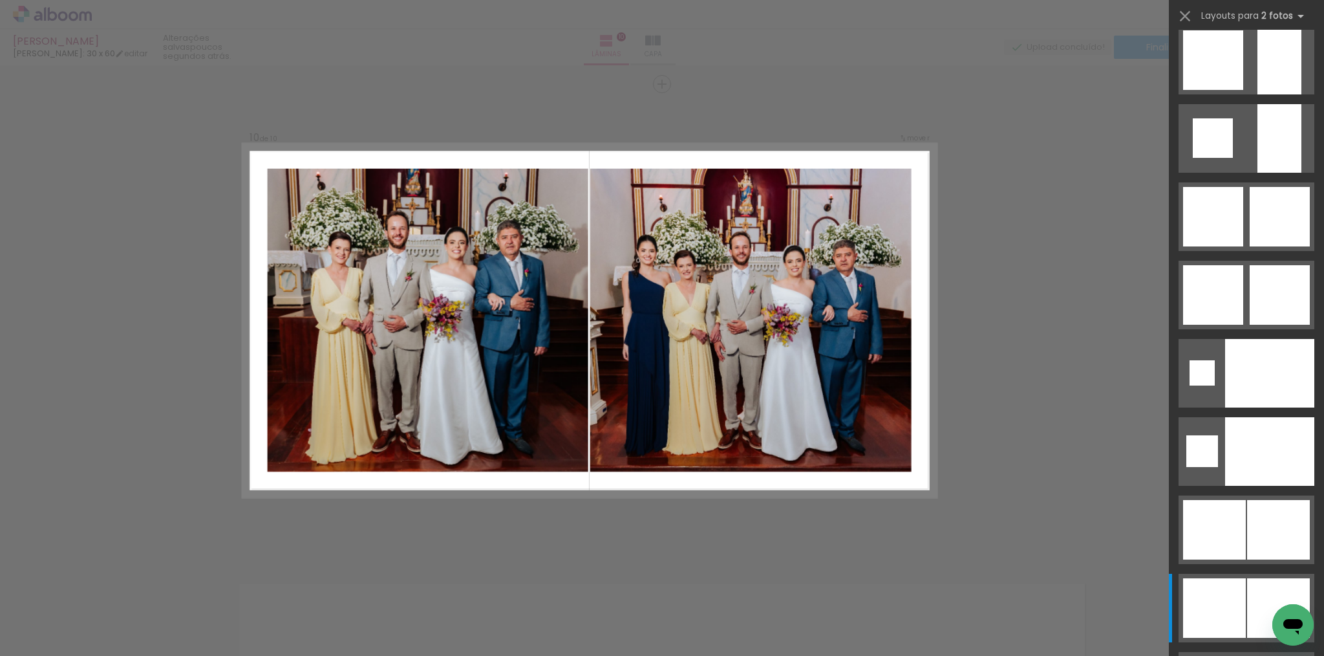
scroll to position [5477, 0]
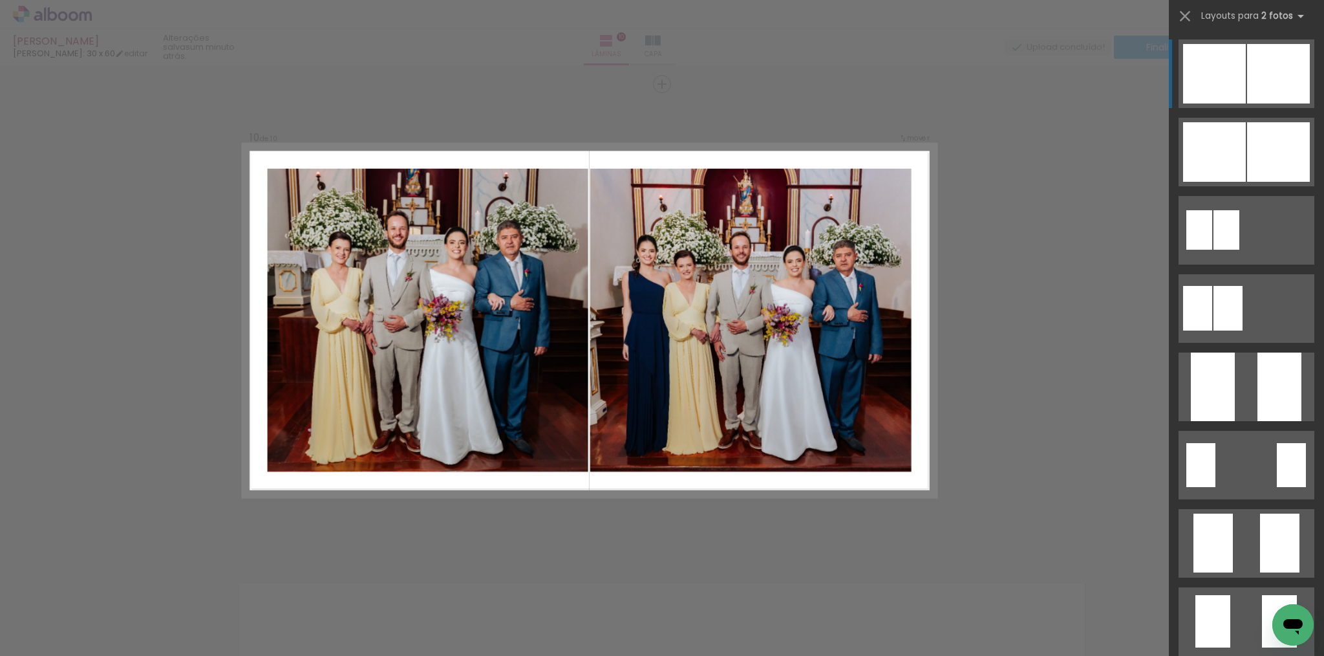
click at [1253, 91] on div at bounding box center [1278, 73] width 63 height 59
click at [1247, 78] on div at bounding box center [1278, 73] width 63 height 59
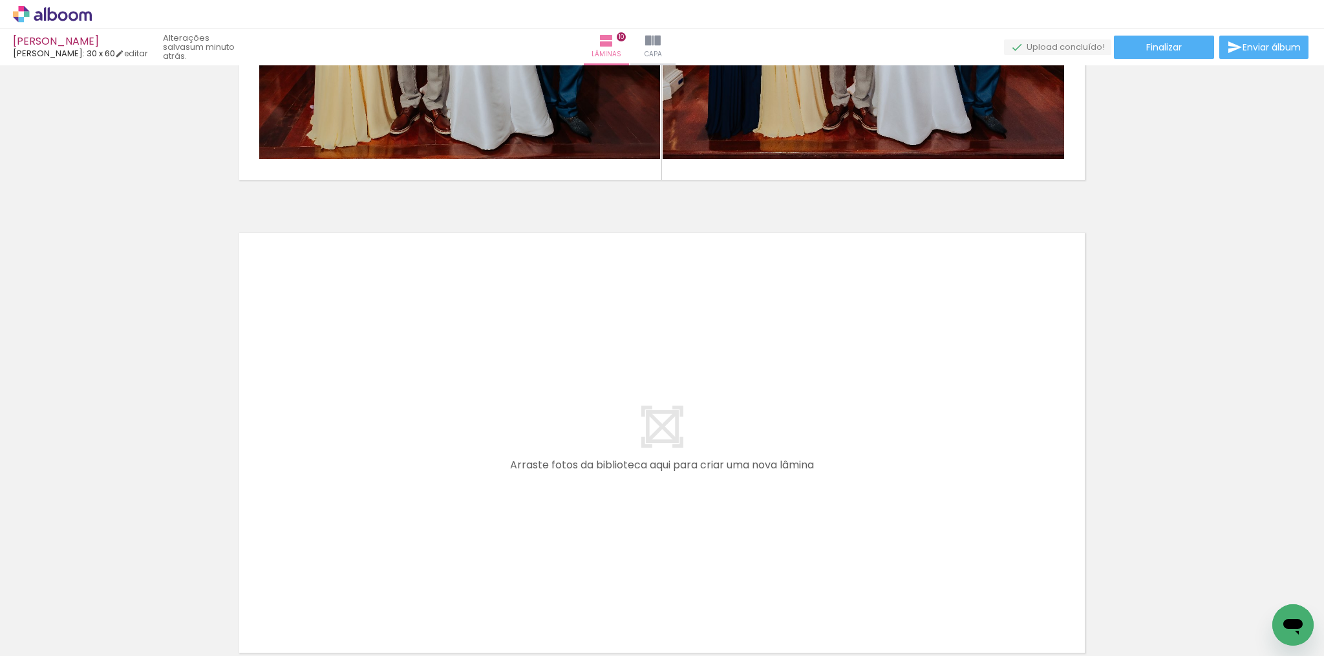
scroll to position [4740, 0]
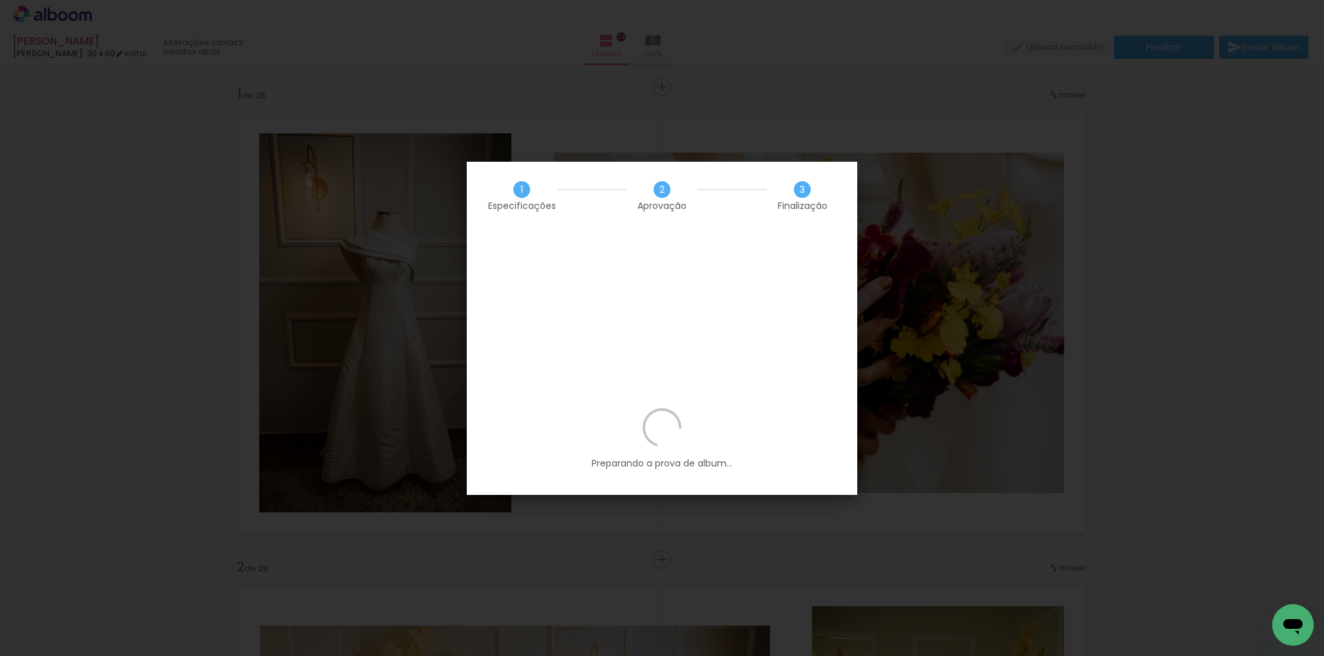
scroll to position [0, 3190]
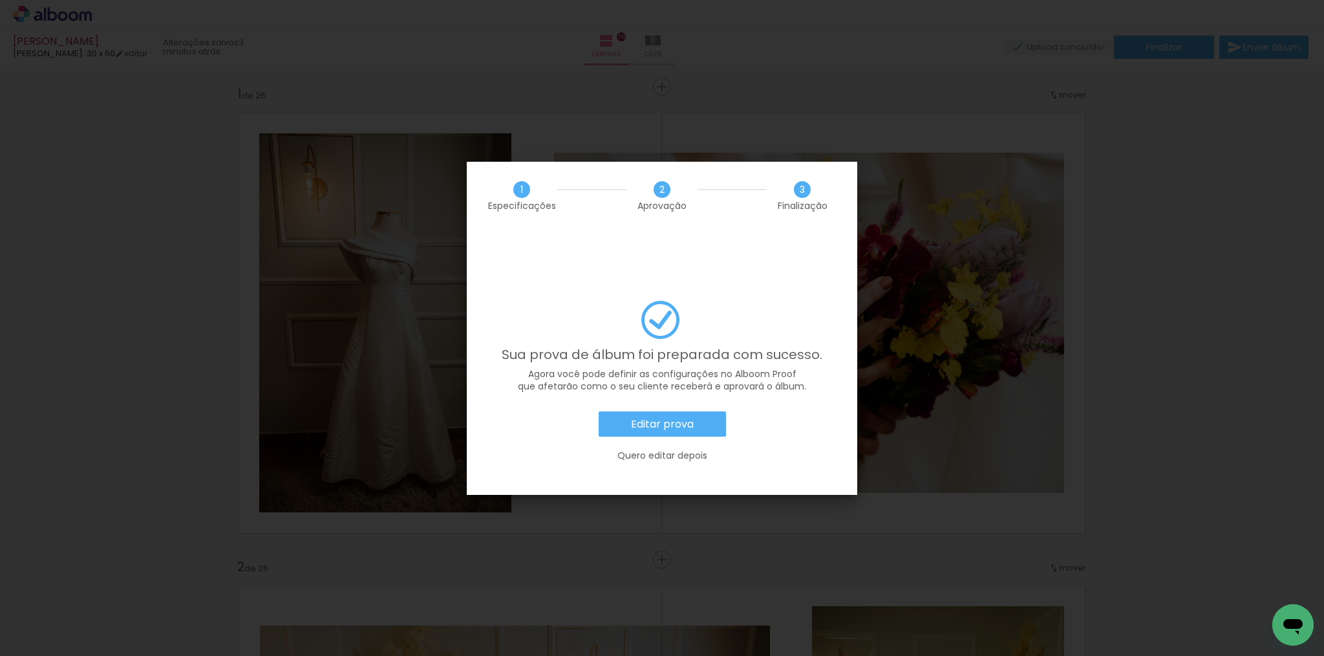
click at [0, 0] on slot "Quero editar depois" at bounding box center [0, 0] width 0 height 0
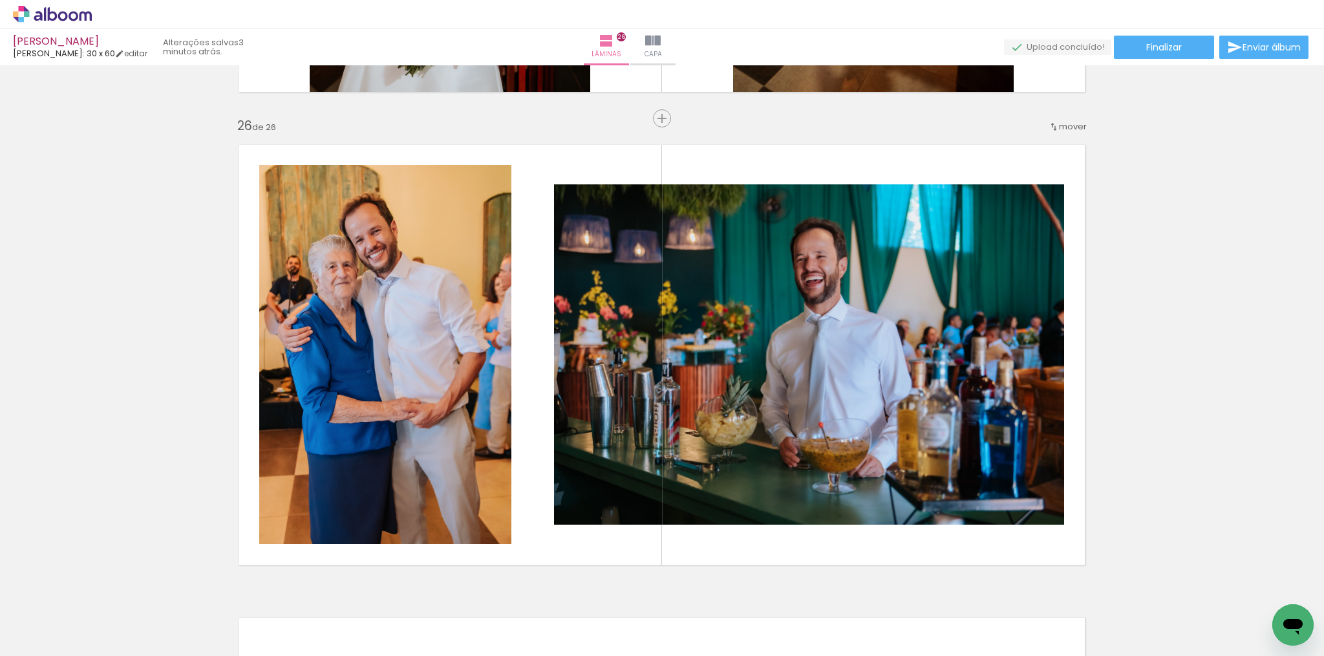
scroll to position [12303, 0]
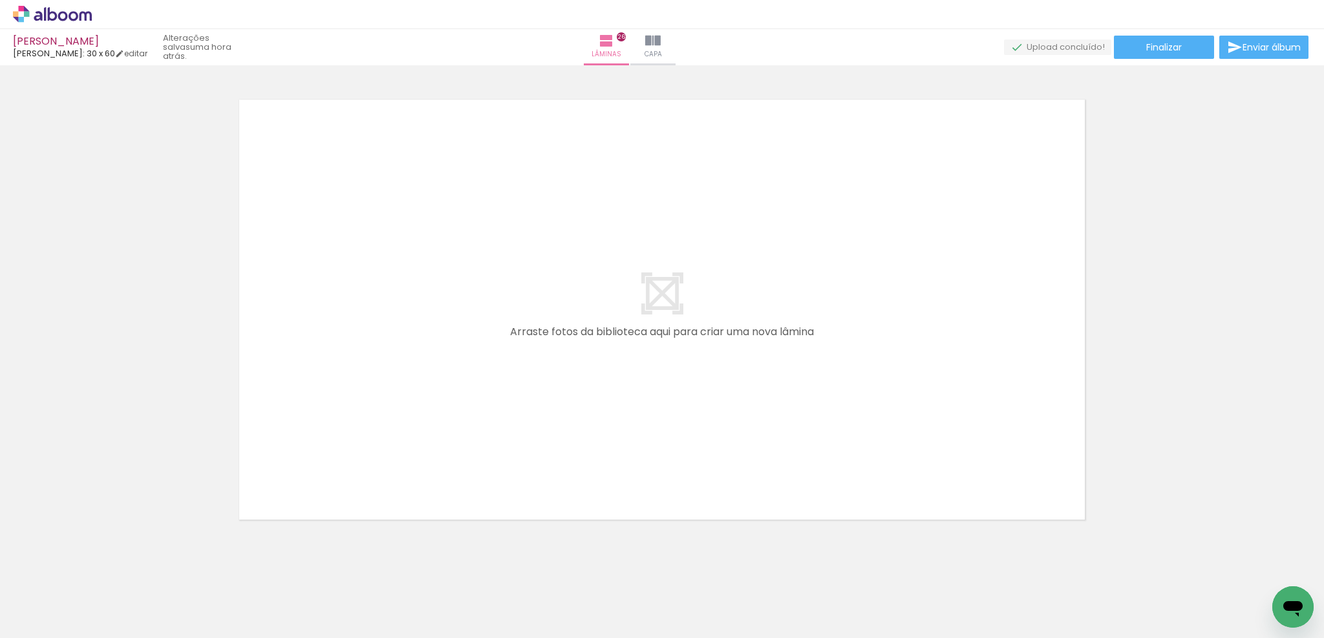
scroll to position [0, 3190]
